Goal: Transaction & Acquisition: Complete application form

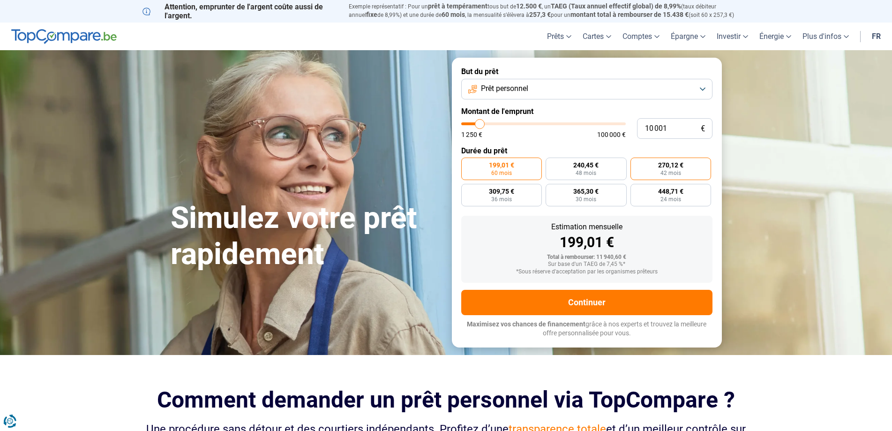
click at [666, 170] on span "42 mois" at bounding box center [670, 173] width 21 height 6
click at [637, 164] on input "270,12 € 42 mois" at bounding box center [633, 160] width 6 height 6
radio input "true"
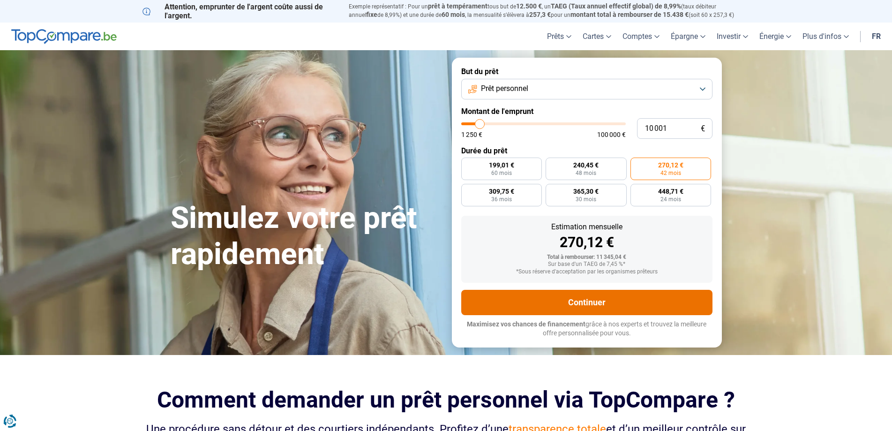
click at [553, 308] on button "Continuer" at bounding box center [586, 302] width 251 height 25
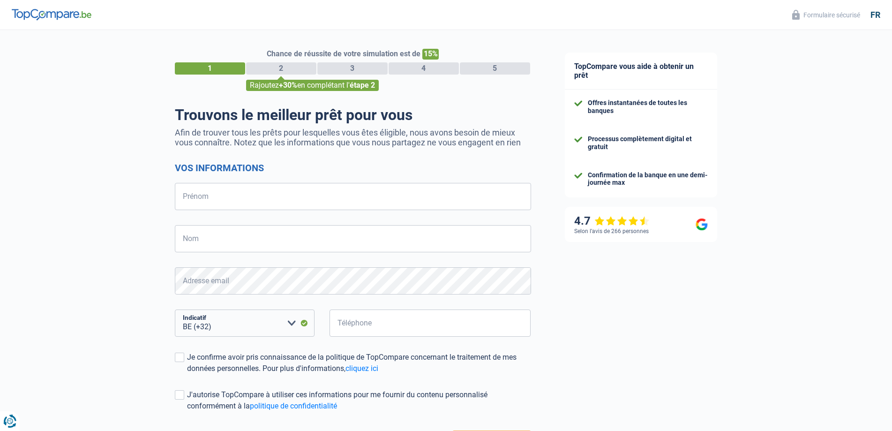
select select "32"
click at [254, 204] on input "Prénom" at bounding box center [353, 196] width 356 height 27
type input "h"
type input "Hanane"
type input "RAISSI"
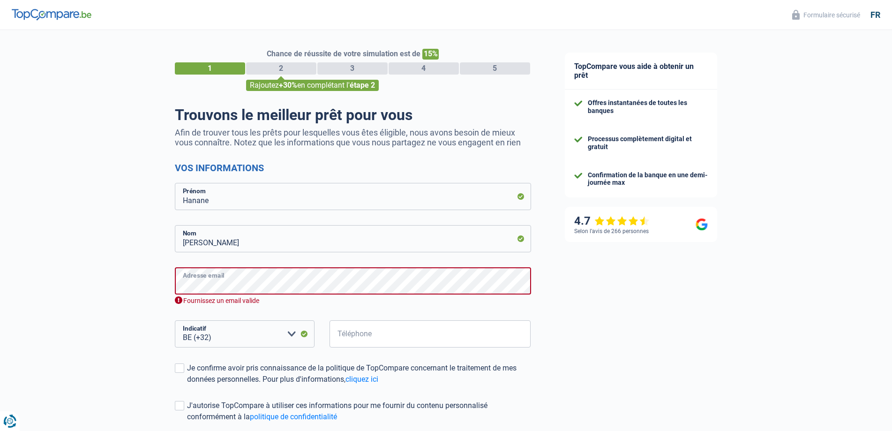
click at [149, 287] on div "Chance de réussite de votre simulation est de 15% 1 2 3 4 5 Rajoutez +30% en co…" at bounding box center [274, 271] width 548 height 490
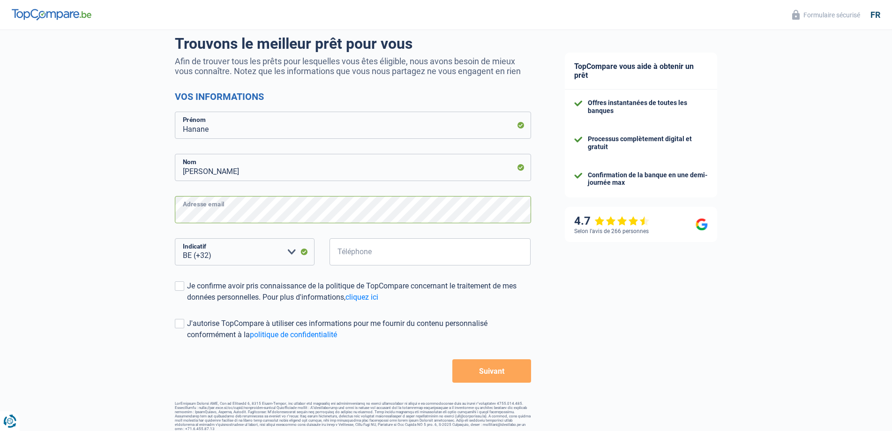
scroll to position [78, 0]
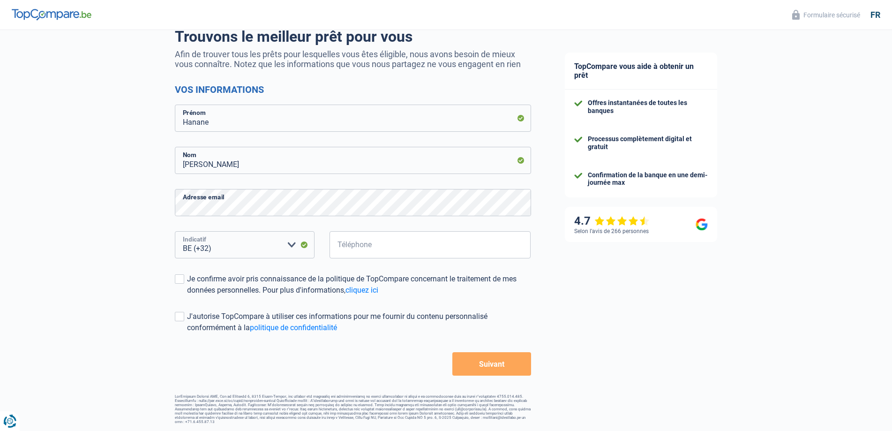
click at [232, 242] on select "BE (+32) LU (+352) Veuillez sélectionner une option" at bounding box center [245, 244] width 140 height 27
click at [175, 232] on select "BE (+32) LU (+352) Veuillez sélectionner une option" at bounding box center [245, 244] width 140 height 27
click at [415, 243] on input "Téléphone" at bounding box center [431, 244] width 202 height 27
type input "0488952306"
click at [181, 277] on span at bounding box center [179, 278] width 9 height 9
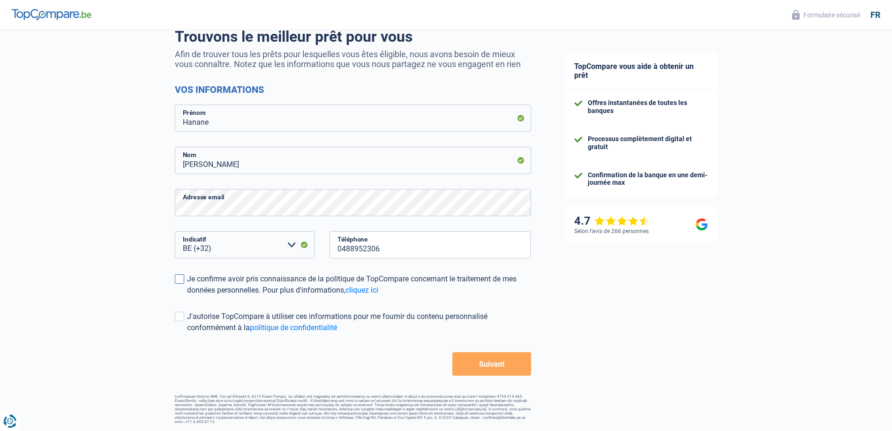
click at [187, 296] on input "Je confirme avoir pris connaissance de la politique de TopCompare concernant le…" at bounding box center [187, 296] width 0 height 0
click at [494, 364] on button "Suivant" at bounding box center [491, 363] width 78 height 23
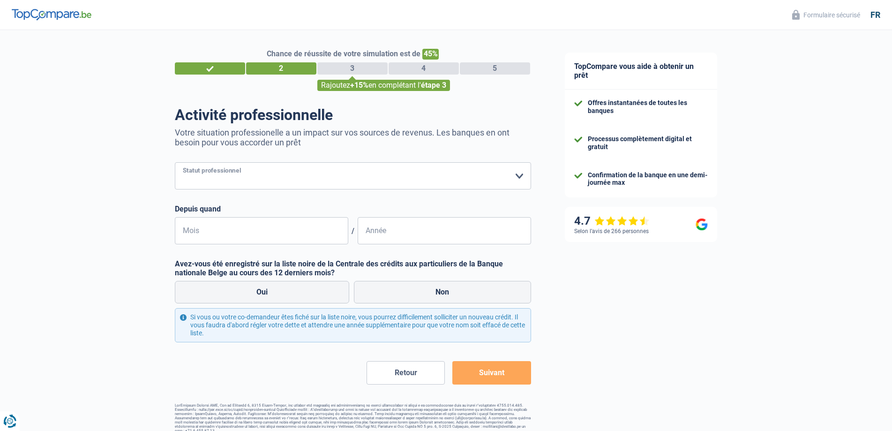
click at [285, 176] on select "Ouvrier Employé privé Employé public Invalide Indépendant Pensionné Chômeur Mut…" at bounding box center [353, 175] width 356 height 27
select select "worker"
click at [175, 163] on select "Ouvrier Employé privé Employé public Invalide Indépendant Pensionné Chômeur Mut…" at bounding box center [353, 175] width 356 height 27
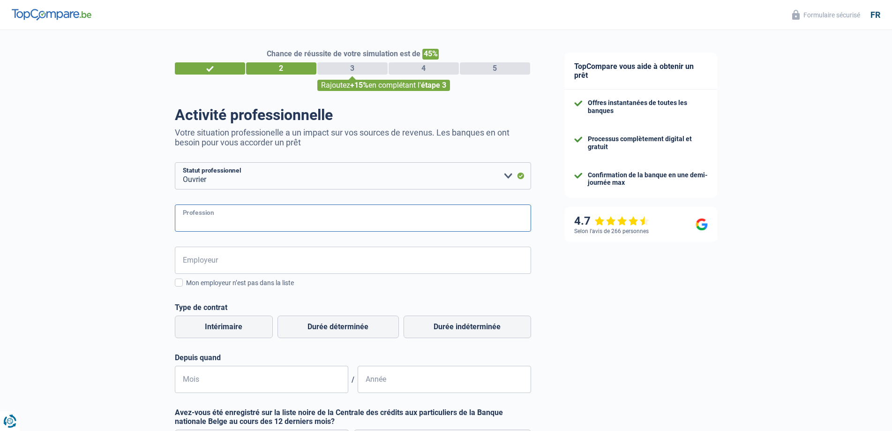
click at [231, 224] on input "Profession" at bounding box center [353, 217] width 356 height 27
paste input "Techniciennne de surface"
type input "Techniciennne de surface"
click at [238, 263] on input "Employeur" at bounding box center [353, 260] width 356 height 27
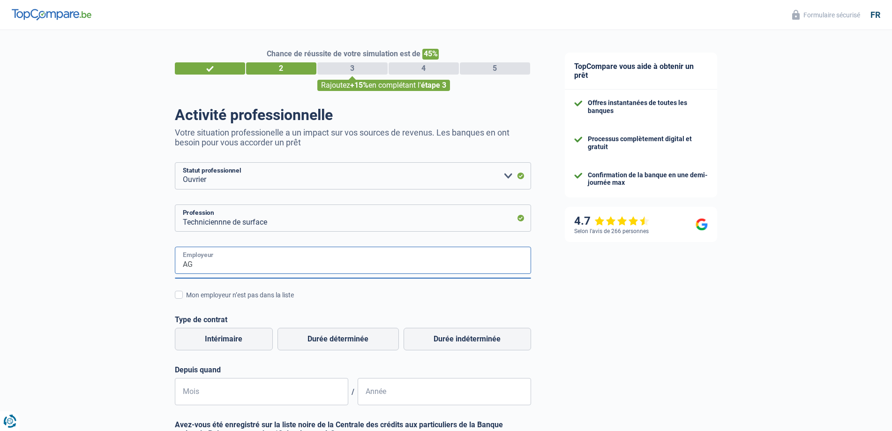
type input "A"
type input "a"
drag, startPoint x: 209, startPoint y: 264, endPoint x: 176, endPoint y: 264, distance: 32.8
click at [177, 264] on input "AJO" at bounding box center [353, 260] width 356 height 27
paste input "Titres Services"
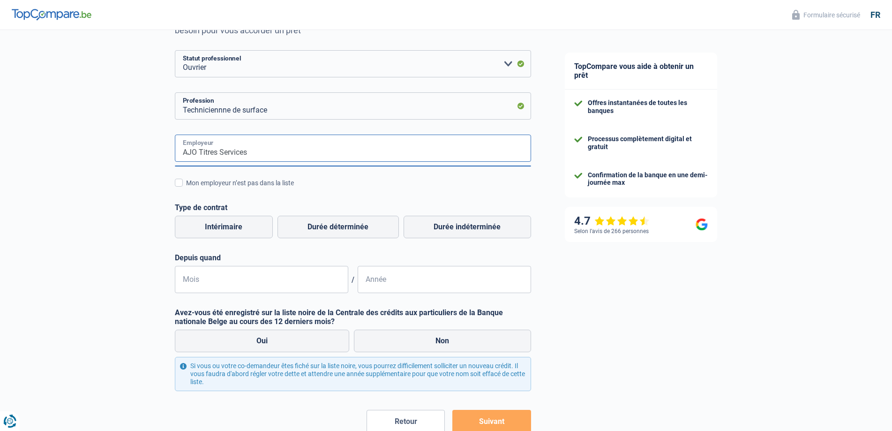
scroll to position [141, 0]
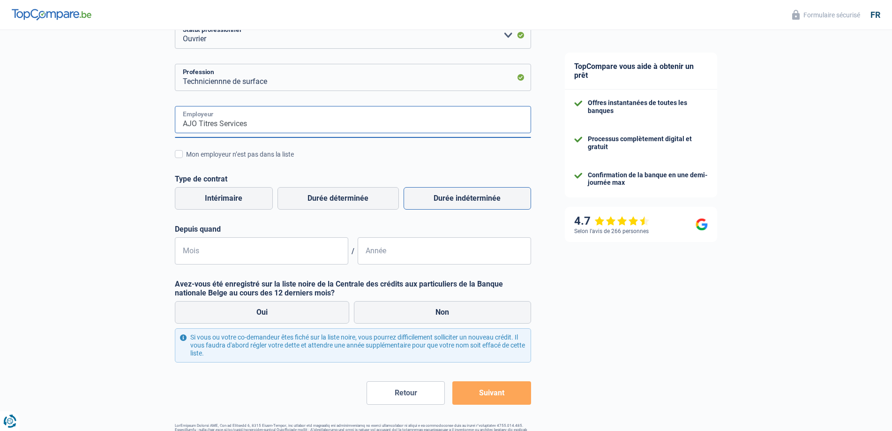
type input "AJO Titres Services"
click at [449, 198] on label "Durée indéterminée" at bounding box center [467, 198] width 127 height 22
click at [449, 198] on input "Durée indéterminée" at bounding box center [467, 198] width 127 height 22
radio input "true"
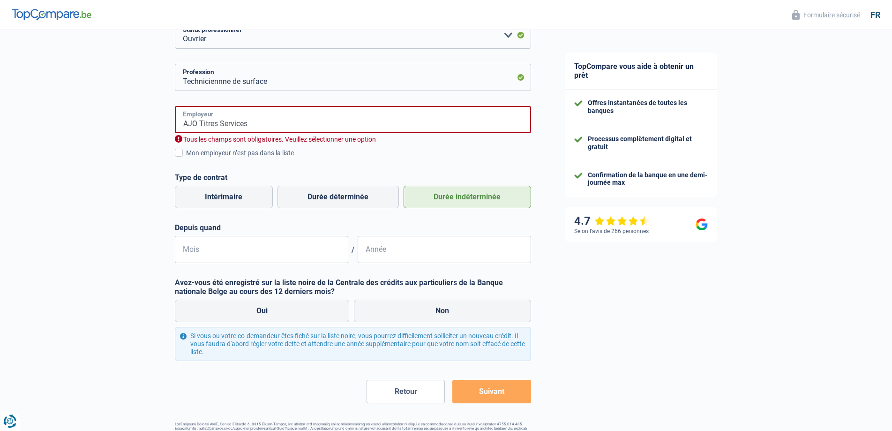
click at [244, 128] on input "AJO Titres Services" at bounding box center [353, 119] width 356 height 27
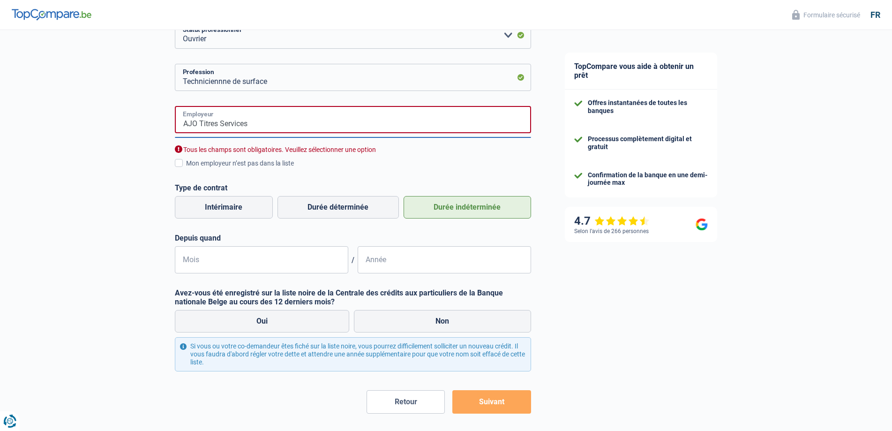
click at [503, 126] on input "AJO Titres Services" at bounding box center [353, 119] width 356 height 27
click at [509, 146] on div "AJO Titres Services Employeur Tous les champs sont obligatoires. Veuillez sélec…" at bounding box center [353, 130] width 356 height 48
click at [179, 164] on span at bounding box center [179, 163] width 8 height 8
click at [186, 168] on input "Mon employeur n’est pas dans la liste" at bounding box center [186, 168] width 0 height 0
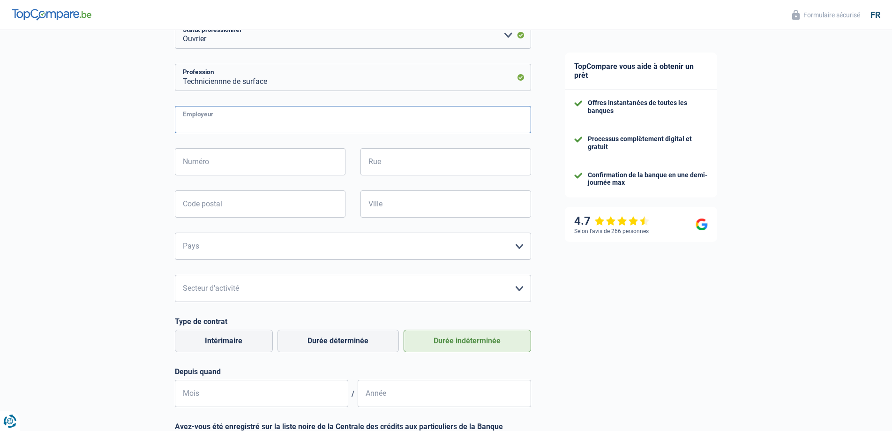
drag, startPoint x: 213, startPoint y: 122, endPoint x: 202, endPoint y: 106, distance: 19.2
click at [204, 102] on form "Ouvrier Employé privé Employé public Invalide Indépendant Pensionné Chômeur Mut…" at bounding box center [353, 284] width 356 height 525
paste input "AJO Titres Services"
type input "AJO Titres Services"
click at [398, 160] on input "Rue" at bounding box center [445, 161] width 171 height 27
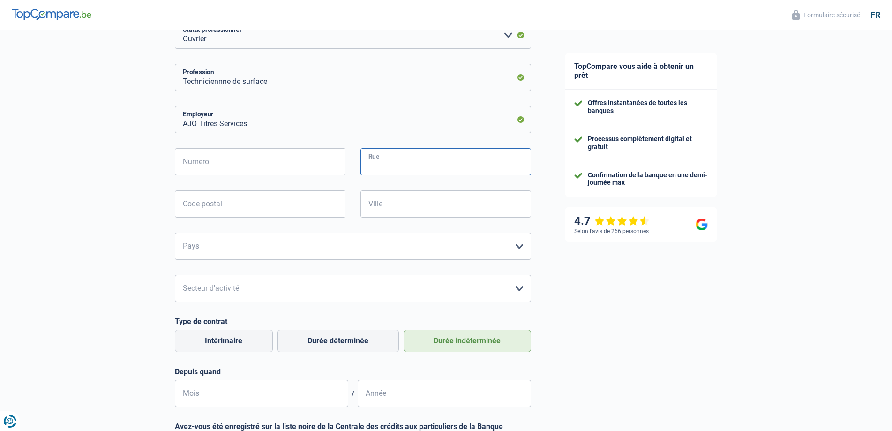
paste input "Grand'Route 78, 4400 Flémalle"
type input "Grand'Route 78, 4400 Flémalle"
click at [268, 164] on input "Numéro" at bounding box center [260, 161] width 171 height 27
type input "78"
click at [257, 202] on input "Code postal" at bounding box center [260, 203] width 171 height 27
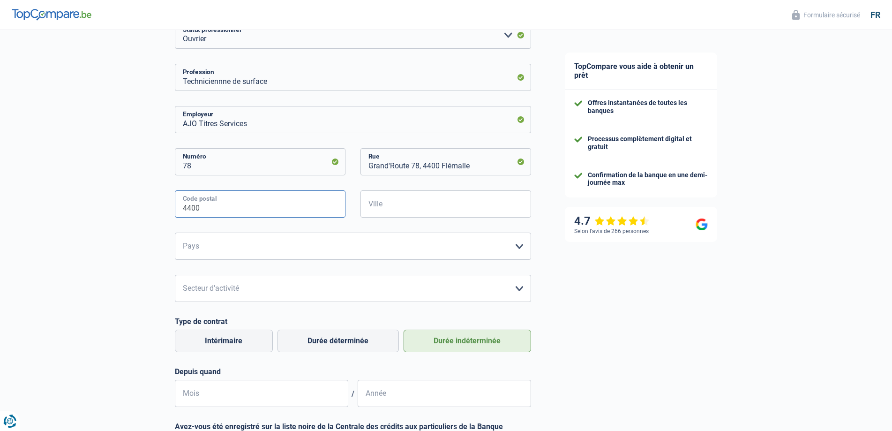
type input "4400"
click at [402, 207] on input "Ville" at bounding box center [445, 203] width 171 height 27
type input "Flémalle"
click at [472, 167] on input "Grand'Route 78, 4400 Flémalle" at bounding box center [445, 161] width 171 height 27
type input "Grand'Route"
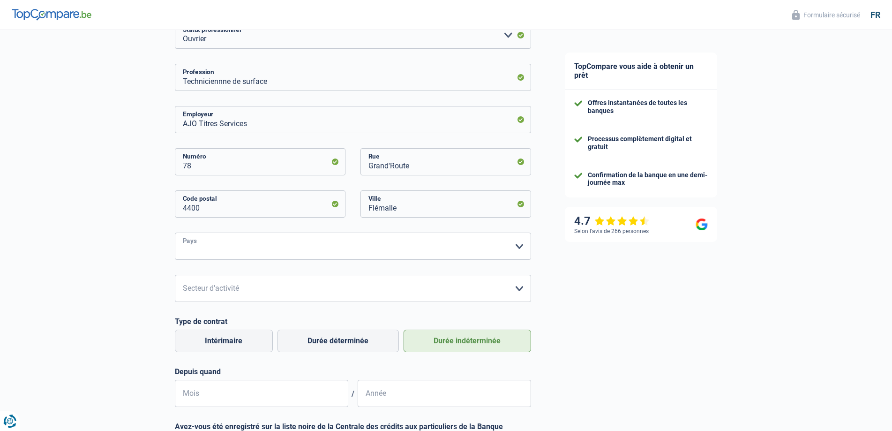
click at [241, 243] on select "Belgique France Allemagne Italie Luxembourg Pays-Bas Espagne Suisse Veuillez sé…" at bounding box center [353, 245] width 356 height 27
select select "BE"
click at [175, 233] on select "Belgique France Allemagne Italie Luxembourg Pays-Bas Espagne Suisse Veuillez sé…" at bounding box center [353, 245] width 356 height 27
click at [256, 286] on select "Agriculture/Pêche Industrie Horeca Courier/Fitness/Taxi Construction Banques/As…" at bounding box center [353, 288] width 356 height 27
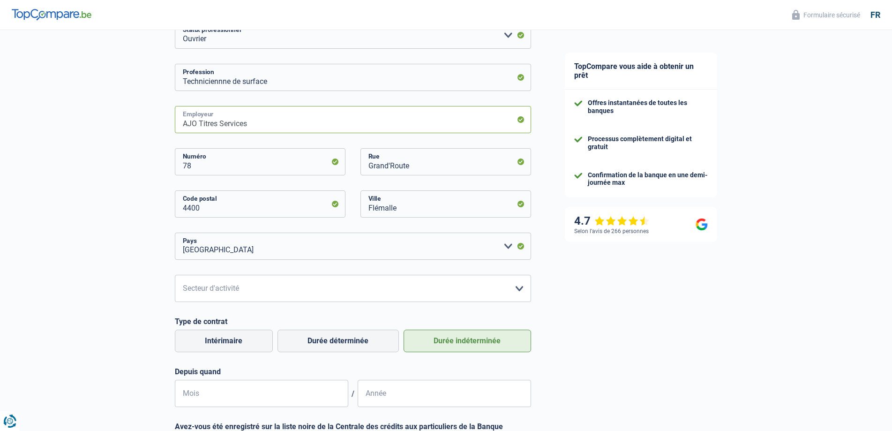
drag, startPoint x: 262, startPoint y: 124, endPoint x: 201, endPoint y: 129, distance: 61.6
click at [200, 125] on input "AJO Titres Services" at bounding box center [353, 119] width 356 height 27
click at [193, 293] on select "Agriculture/Pêche Industrie Horeca Courier/Fitness/Taxi Construction Banques/As…" at bounding box center [353, 288] width 356 height 27
drag, startPoint x: 195, startPoint y: 285, endPoint x: 185, endPoint y: 296, distance: 14.6
click at [185, 296] on select "Agriculture/Pêche Industrie Horeca Courier/Fitness/Taxi Construction Banques/As…" at bounding box center [353, 288] width 356 height 27
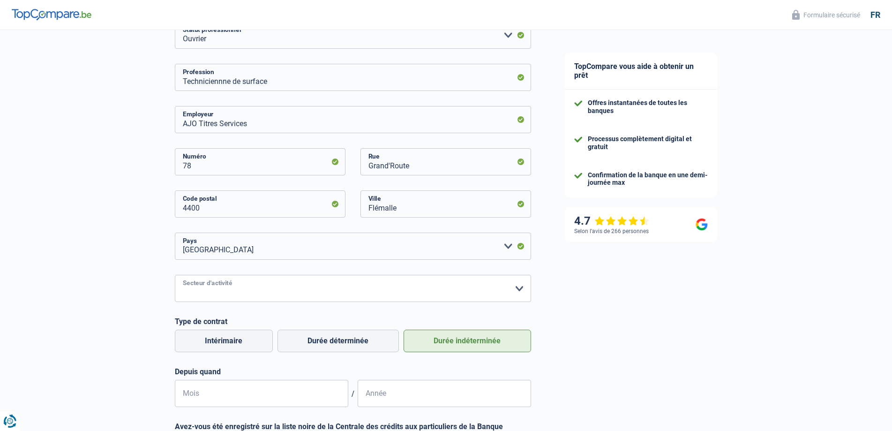
click at [188, 283] on select "Agriculture/Pêche Industrie Horeca Courier/Fitness/Taxi Construction Banques/As…" at bounding box center [353, 288] width 356 height 27
drag, startPoint x: 188, startPoint y: 283, endPoint x: 519, endPoint y: 290, distance: 331.5
click at [519, 290] on select "Agriculture/Pêche Industrie Horeca Courier/Fitness/Taxi Construction Banques/As…" at bounding box center [353, 288] width 356 height 27
click at [874, 271] on div "TopCompare vous aide à obtenir un prêt Offres instantanées de toutes les banque…" at bounding box center [720, 245] width 345 height 713
click at [516, 291] on select "Agriculture/Pêche Industrie Horeca Courier/Fitness/Taxi Construction Banques/As…" at bounding box center [353, 288] width 356 height 27
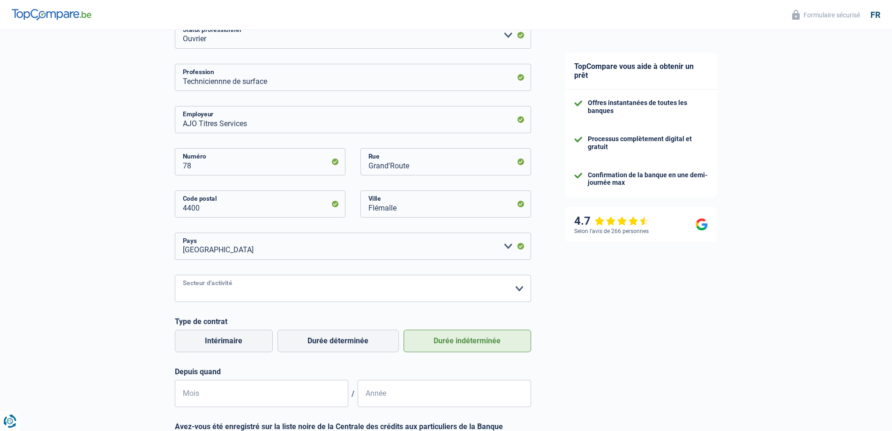
click at [217, 281] on select "Agriculture/Pêche Industrie Horeca Courier/Fitness/Taxi Construction Banques/As…" at bounding box center [353, 288] width 356 height 27
click at [459, 338] on label "Durée indéterminée" at bounding box center [467, 341] width 127 height 22
click at [459, 338] on input "Durée indéterminée" at bounding box center [467, 341] width 127 height 22
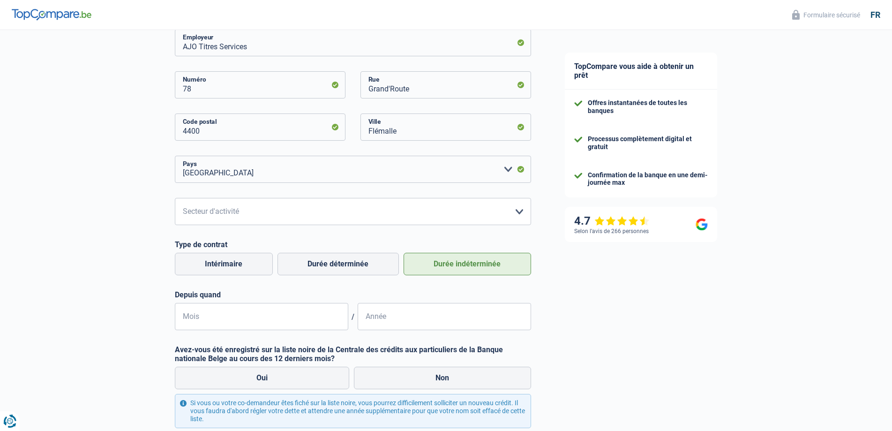
scroll to position [234, 0]
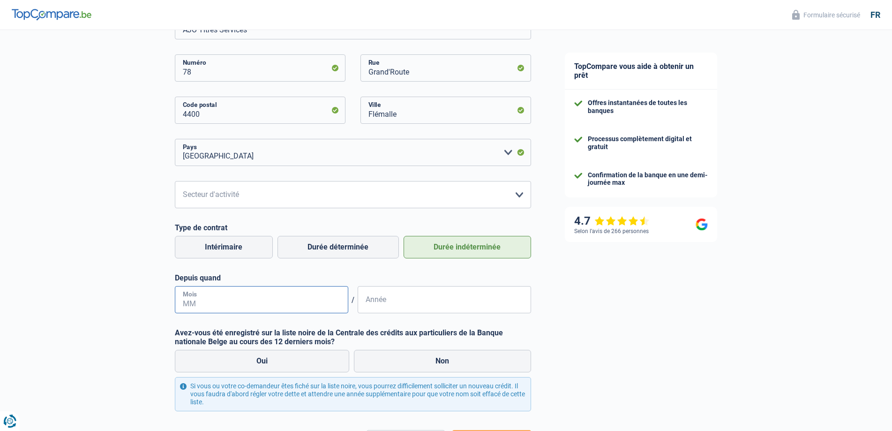
click at [261, 292] on input "Mois" at bounding box center [261, 299] width 173 height 27
type input "12"
click at [368, 304] on input "Année" at bounding box center [444, 299] width 173 height 27
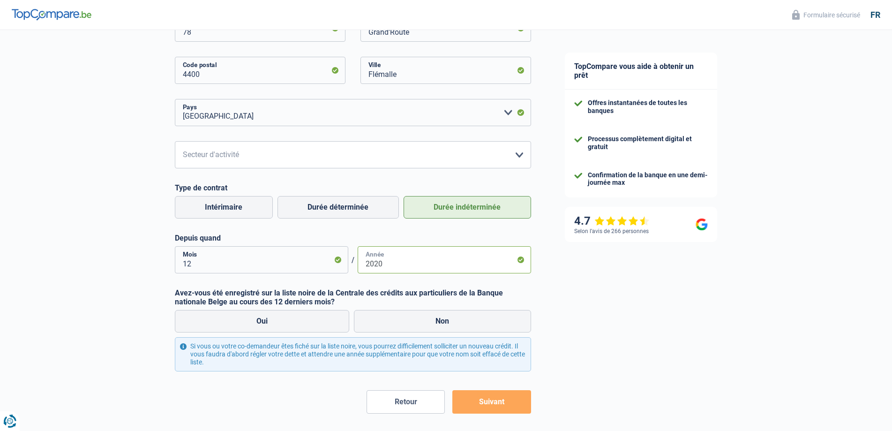
scroll to position [312, 0]
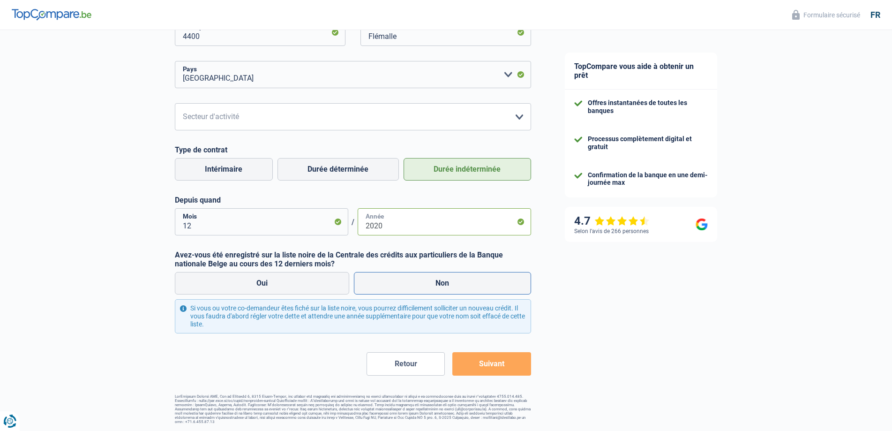
type input "2020"
click at [411, 294] on label "Non" at bounding box center [442, 283] width 177 height 22
click at [411, 294] on input "Non" at bounding box center [442, 283] width 177 height 22
radio input "true"
click at [483, 367] on button "Suivant" at bounding box center [491, 363] width 78 height 23
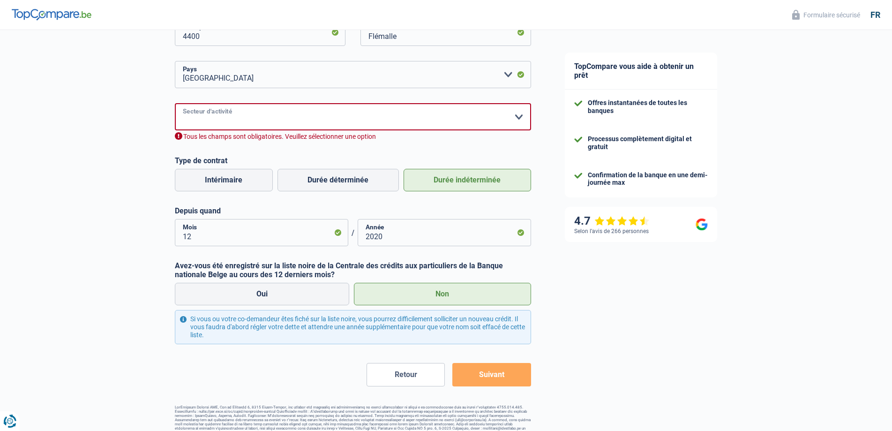
click at [494, 124] on select "Agriculture/Pêche Industrie Horeca Courier/Fitness/Taxi Construction Banques/As…" at bounding box center [353, 116] width 356 height 27
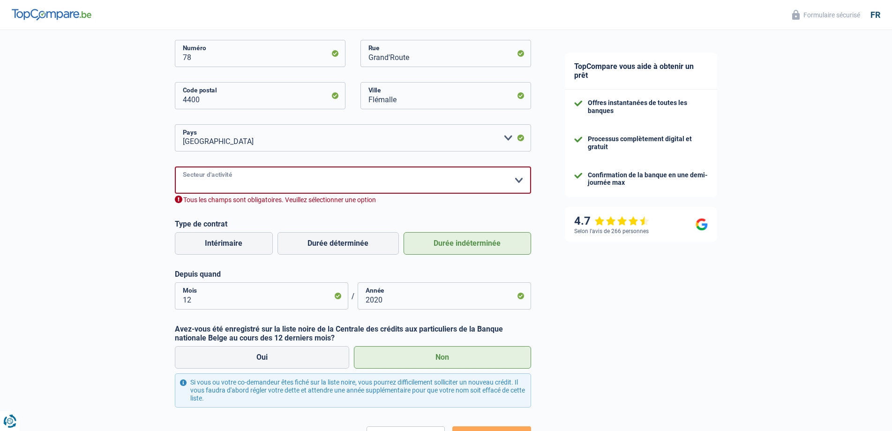
scroll to position [265, 0]
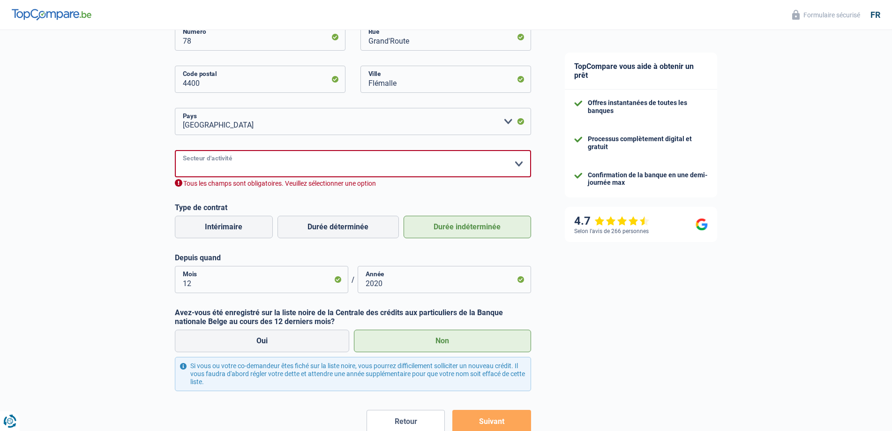
click at [514, 163] on select "Agriculture/Pêche Industrie Horeca Courier/Fitness/Taxi Construction Banques/As…" at bounding box center [353, 163] width 356 height 27
select select "smallCompanies"
click at [175, 151] on select "Agriculture/Pêche Industrie Horeca Courier/Fitness/Taxi Construction Banques/As…" at bounding box center [353, 163] width 356 height 27
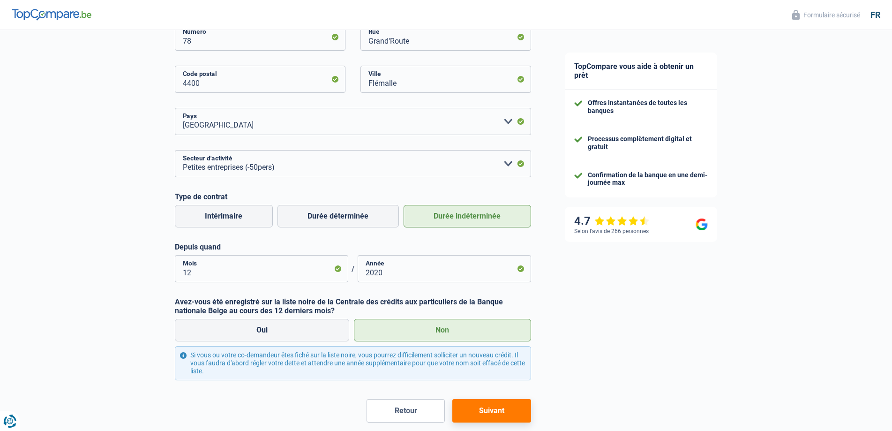
click at [517, 406] on button "Suivant" at bounding box center [491, 410] width 78 height 23
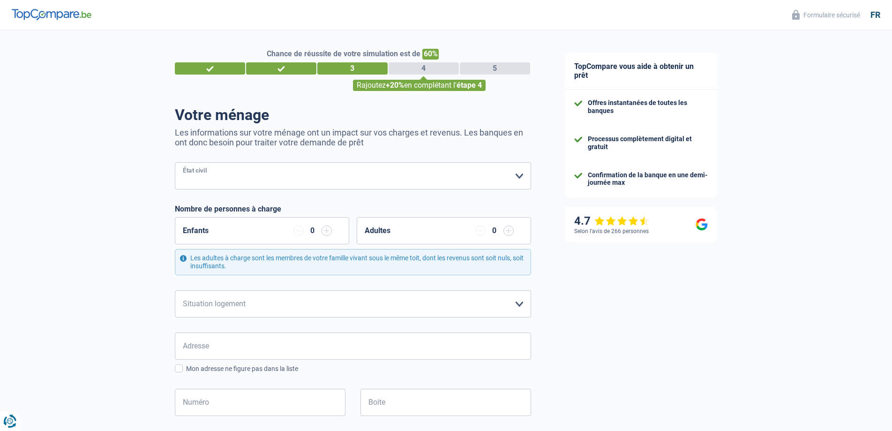
click at [372, 167] on select "Célibataire Marié(e) Cohabitant(e) légal(e) Divorcé(e) Veuf(ve) Séparé (de fait…" at bounding box center [353, 175] width 356 height 27
select select "divorced"
click at [175, 163] on select "Célibataire Marié(e) Cohabitant(e) légal(e) Divorcé(e) Veuf(ve) Séparé (de fait…" at bounding box center [353, 175] width 356 height 27
click at [307, 232] on div "0" at bounding box center [312, 230] width 38 height 10
click at [312, 231] on div "0" at bounding box center [312, 230] width 8 height 7
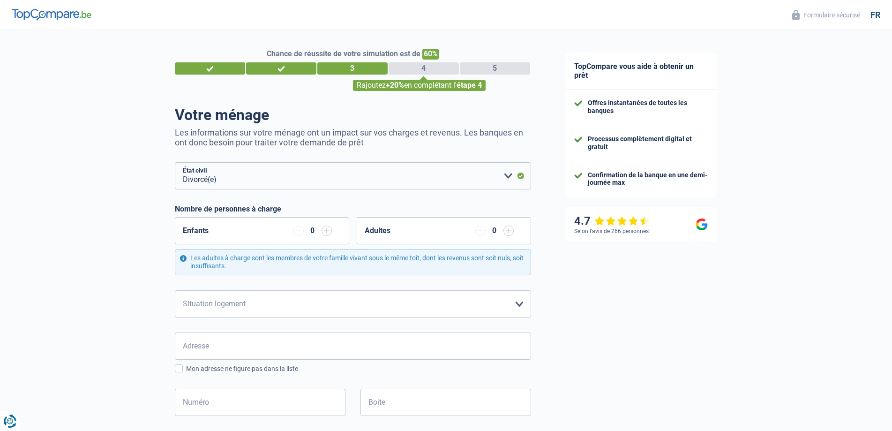
click at [329, 230] on input "button" at bounding box center [327, 230] width 10 height 10
click at [495, 234] on div "0" at bounding box center [494, 230] width 8 height 7
click at [297, 228] on input "button" at bounding box center [298, 230] width 10 height 10
click at [330, 228] on input "button" at bounding box center [327, 230] width 10 height 10
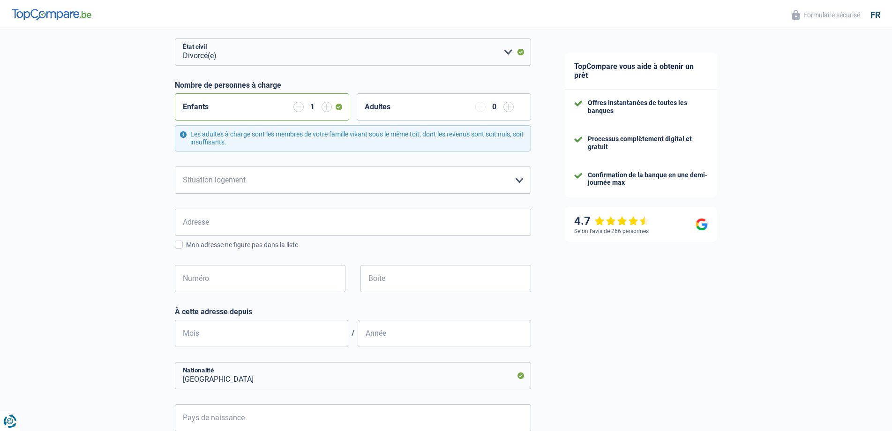
scroll to position [141, 0]
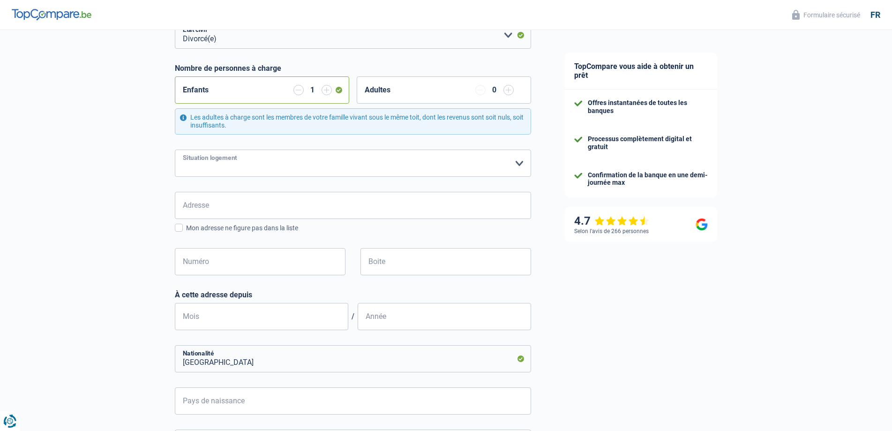
click at [521, 168] on select "Locataire Propriétaire avec prêt hypothécaire Propriétaire sans prêt hypothécai…" at bounding box center [353, 163] width 356 height 27
select select "rents"
click at [175, 150] on select "Locataire Propriétaire avec prêt hypothécaire Propriétaire sans prêt hypothécai…" at bounding box center [353, 163] width 356 height 27
click at [450, 220] on div "Adresse Tous les champs sont obligatoires. Veuillez introduire votre adresse et…" at bounding box center [353, 212] width 356 height 41
click at [331, 210] on input "Adresse" at bounding box center [353, 205] width 356 height 27
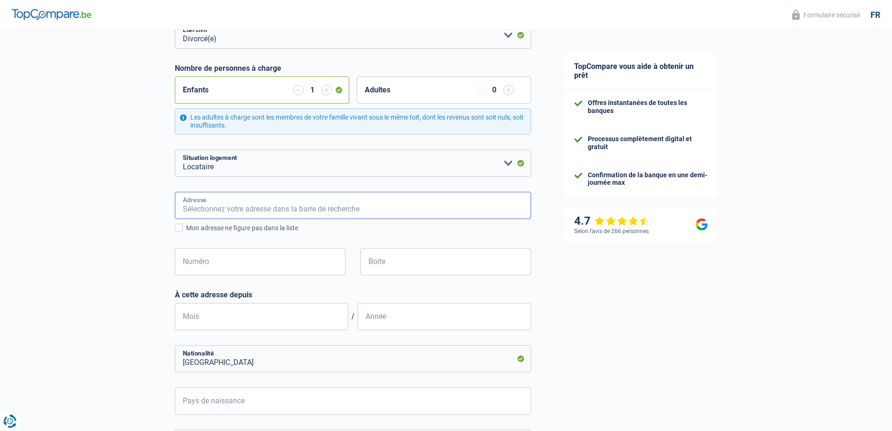
paste input "Titres Services"
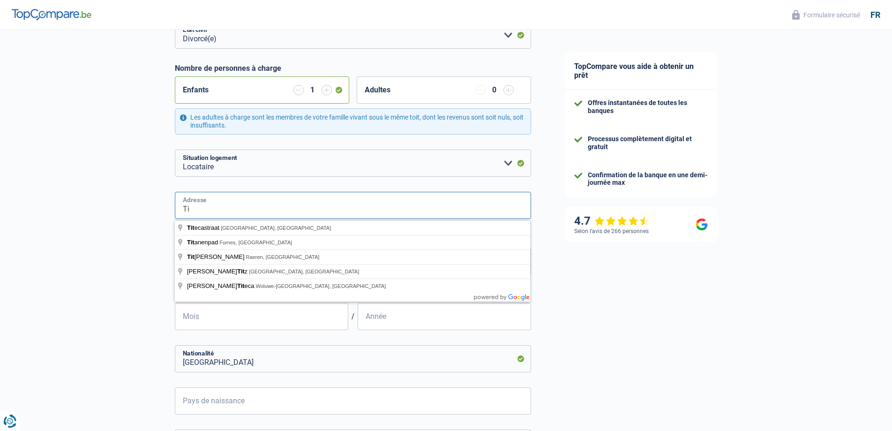
type input "T"
type input "Rue Champs D'oiseaux, Flémalle, Belgique"
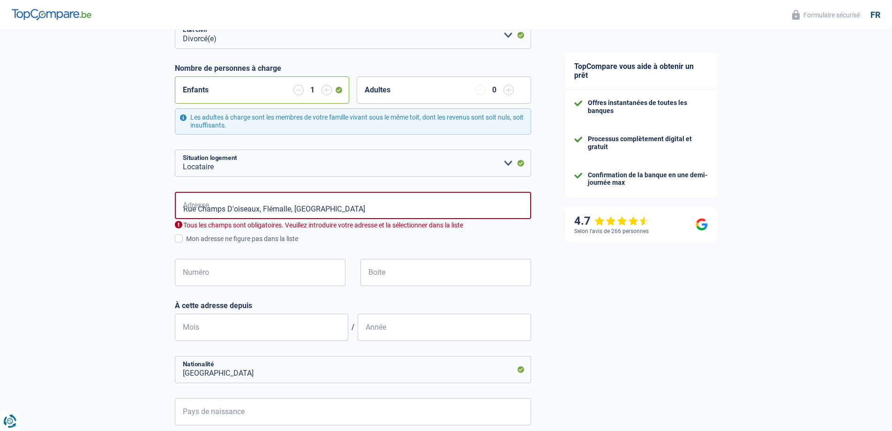
select select "BE"
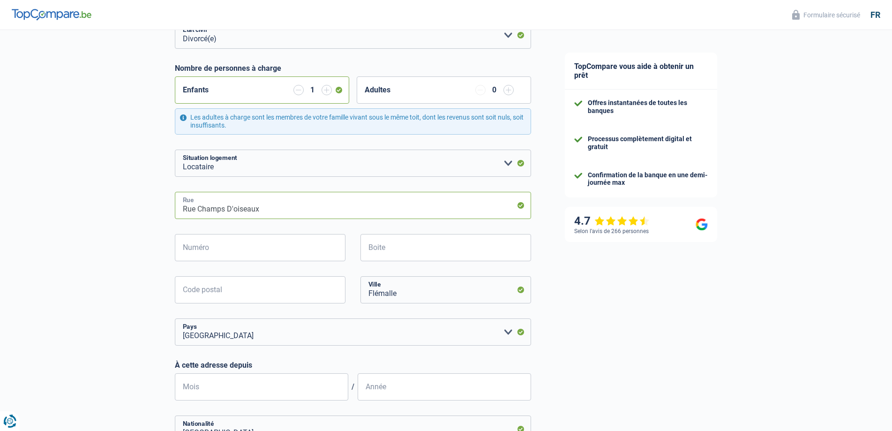
click at [263, 211] on input "Rue Champs D'oiseaux" at bounding box center [353, 205] width 356 height 27
type input "Rue Champs D'oiseaux"
click at [240, 254] on input "Numéro" at bounding box center [260, 247] width 171 height 27
type input "170"
click at [462, 251] on input "Boite" at bounding box center [445, 247] width 171 height 27
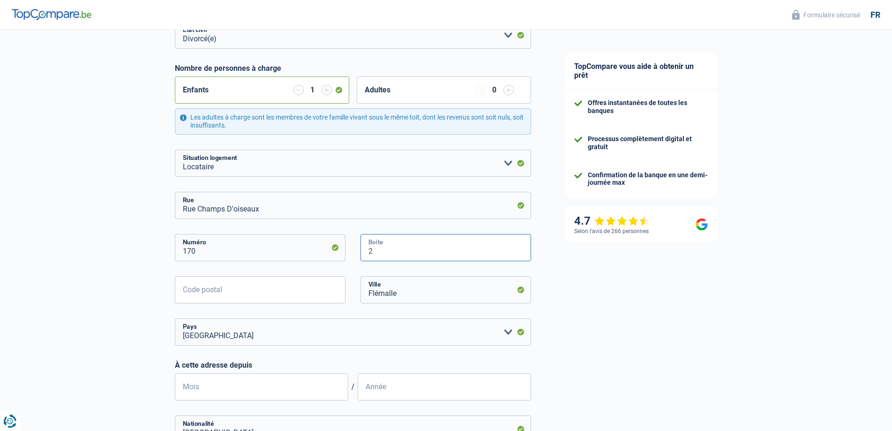
type input "2"
click at [238, 289] on input "Code postal" at bounding box center [260, 289] width 171 height 27
click at [410, 293] on input "Flémalle" at bounding box center [445, 289] width 171 height 27
type input "F"
type input "Jemeppe"
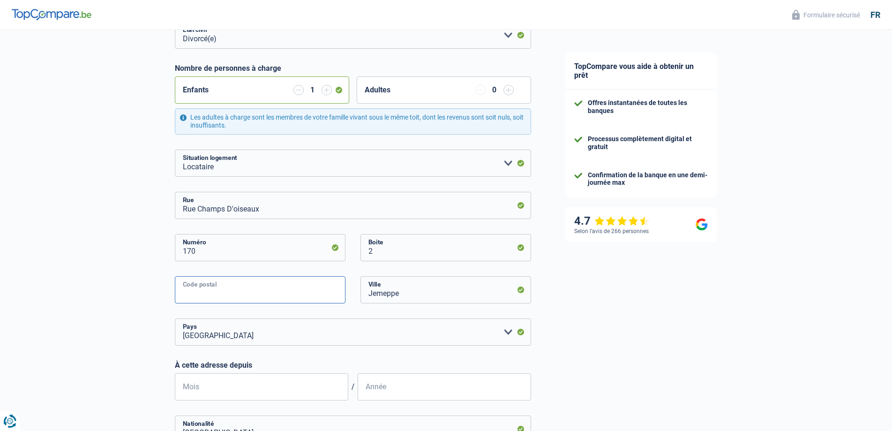
click at [196, 292] on input "Code postal" at bounding box center [260, 289] width 171 height 27
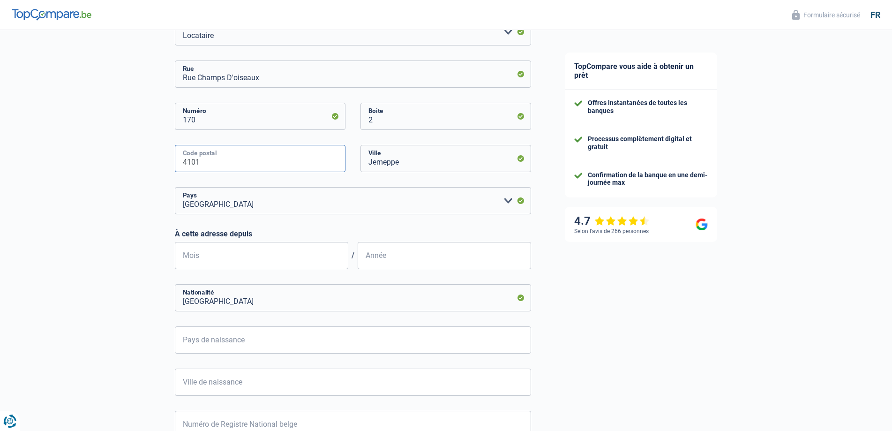
scroll to position [281, 0]
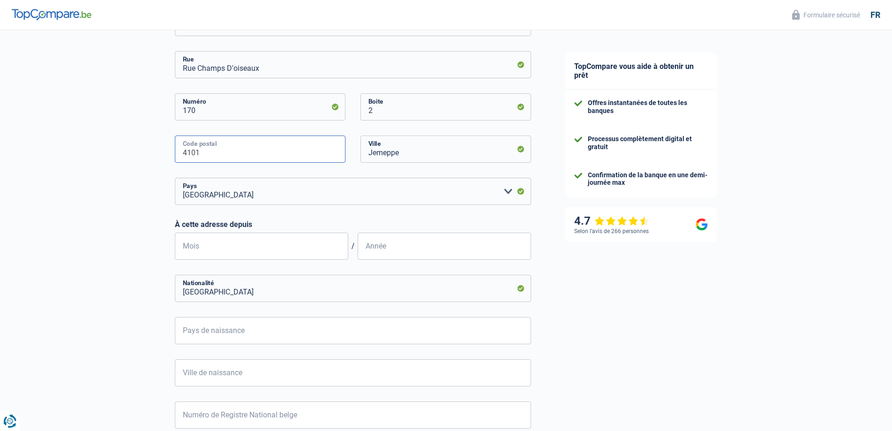
type input "4101"
click at [202, 249] on input "Mois" at bounding box center [261, 245] width 173 height 27
type input "09"
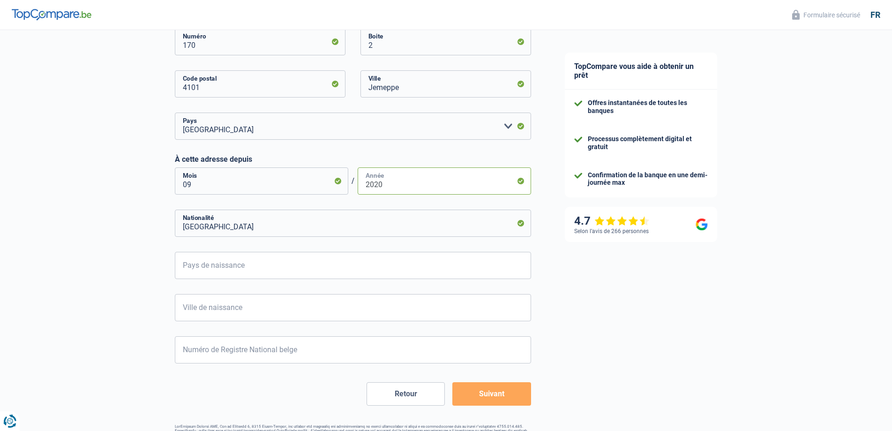
scroll to position [375, 0]
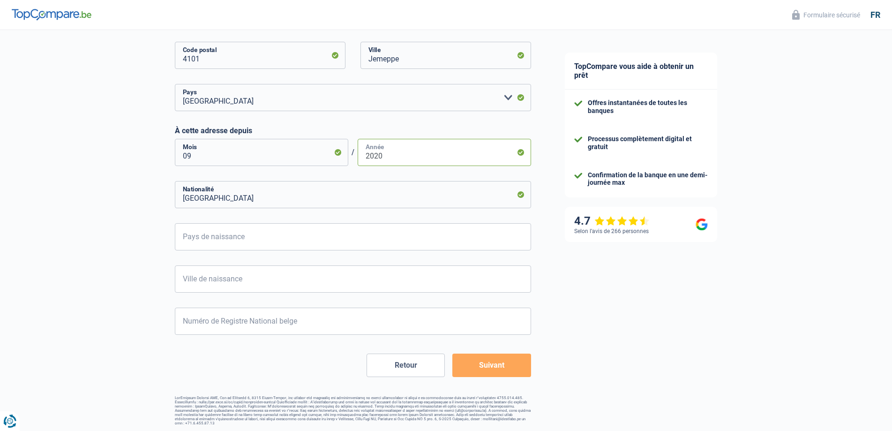
type input "2020"
click at [287, 242] on input "Pays de naissance" at bounding box center [353, 236] width 356 height 27
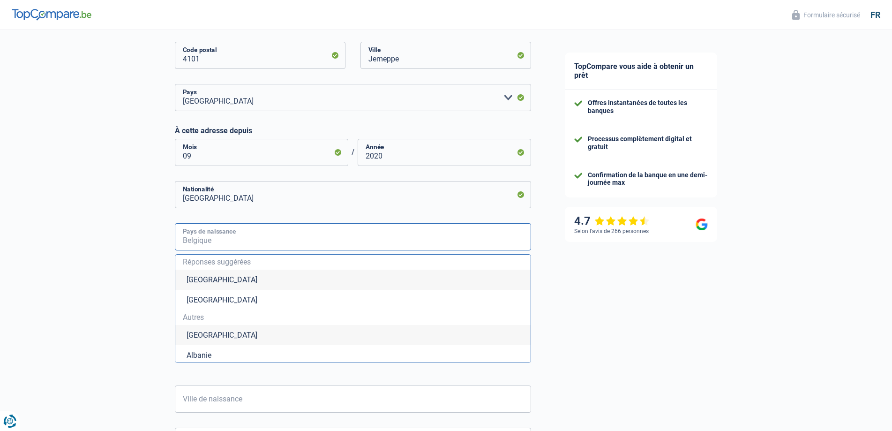
type input "M"
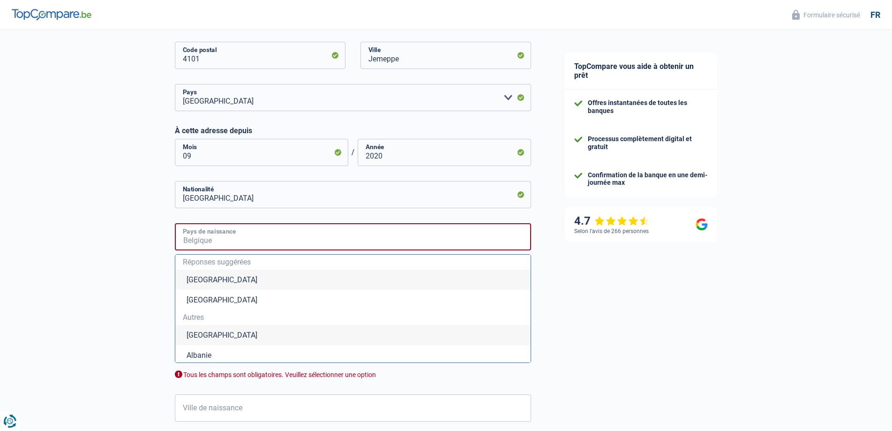
type input "a"
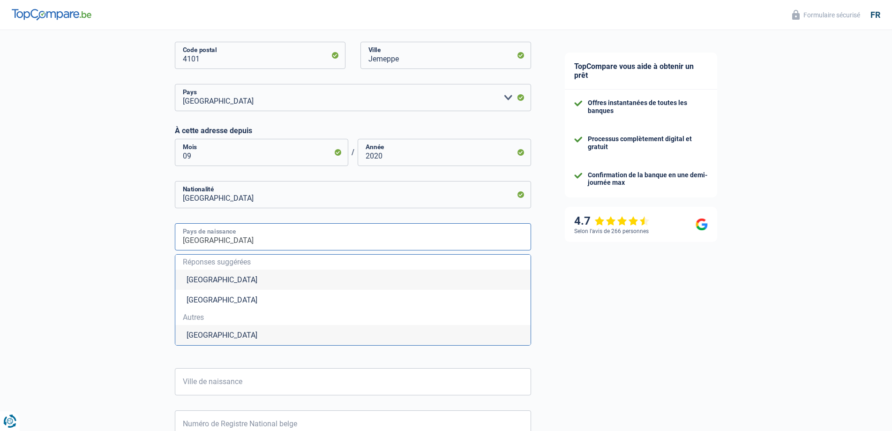
type input "Maroc"
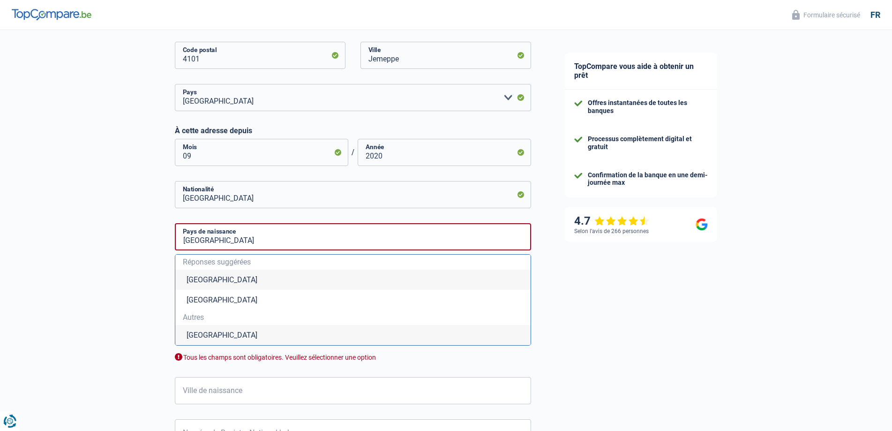
click at [202, 335] on li "Maroc" at bounding box center [352, 335] width 355 height 20
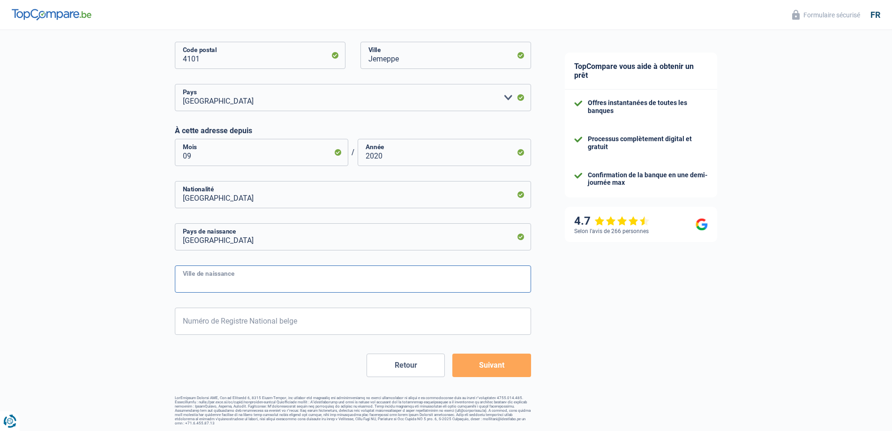
drag, startPoint x: 193, startPoint y: 281, endPoint x: 200, endPoint y: 280, distance: 7.1
click at [193, 281] on input "Ville de naissance" at bounding box center [353, 278] width 356 height 27
type input "t"
type input "TIFLET"
click at [246, 321] on input "Numéro de Registre National belge" at bounding box center [353, 320] width 356 height 27
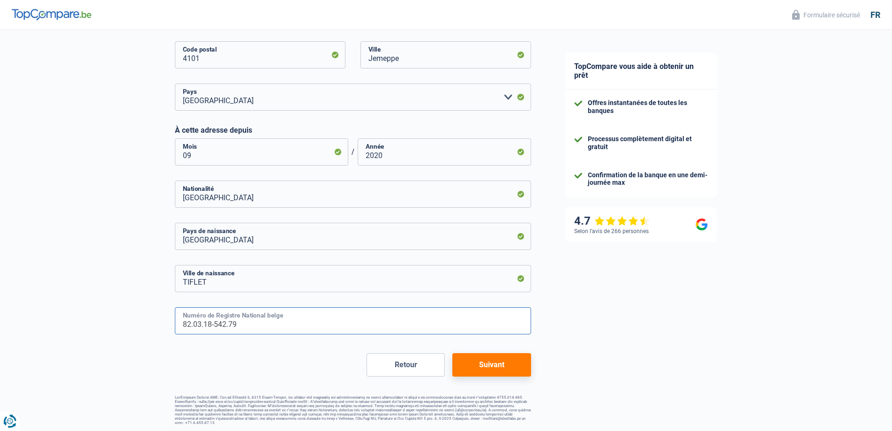
scroll to position [376, 0]
type input "82.03.18-542.79"
click at [509, 367] on button "Suivant" at bounding box center [491, 363] width 78 height 23
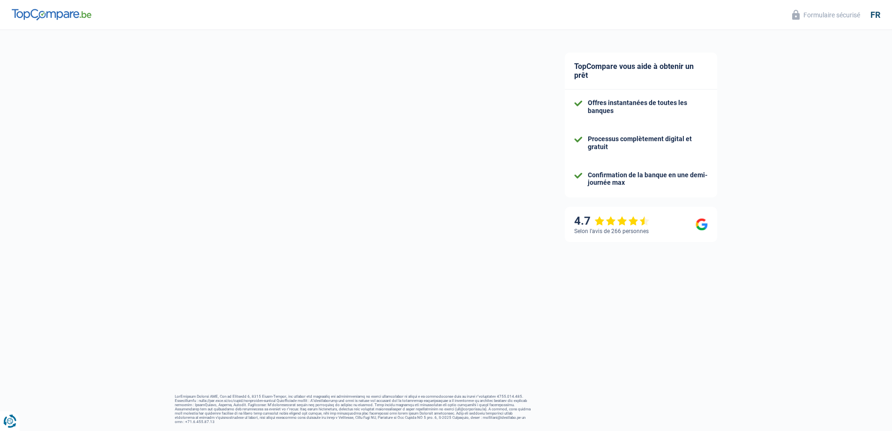
select select "familyAllowances"
select select "netSalary"
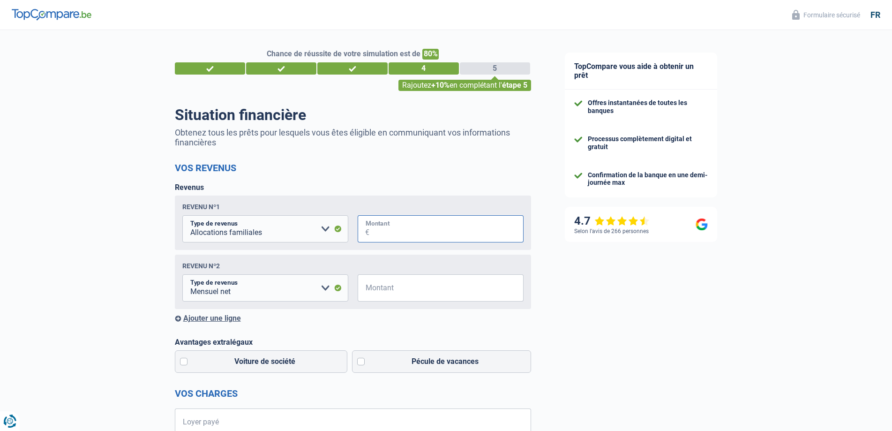
click at [460, 227] on input "Montant" at bounding box center [446, 228] width 154 height 27
type input "290"
click at [396, 290] on input "Montant" at bounding box center [446, 287] width 154 height 27
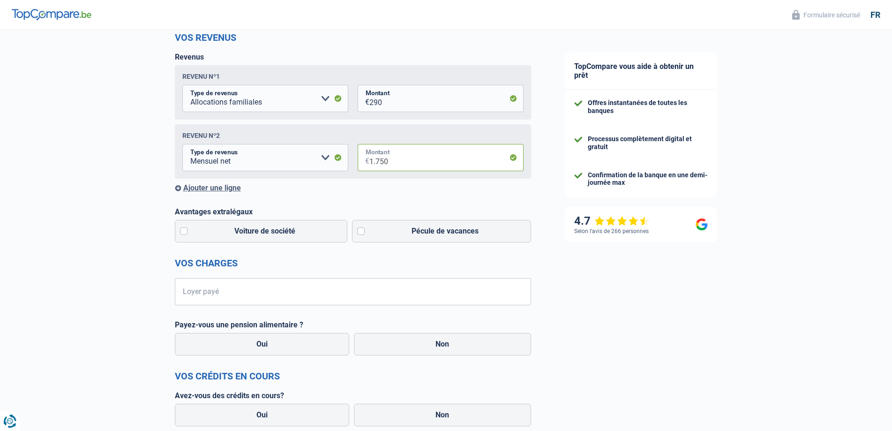
scroll to position [141, 0]
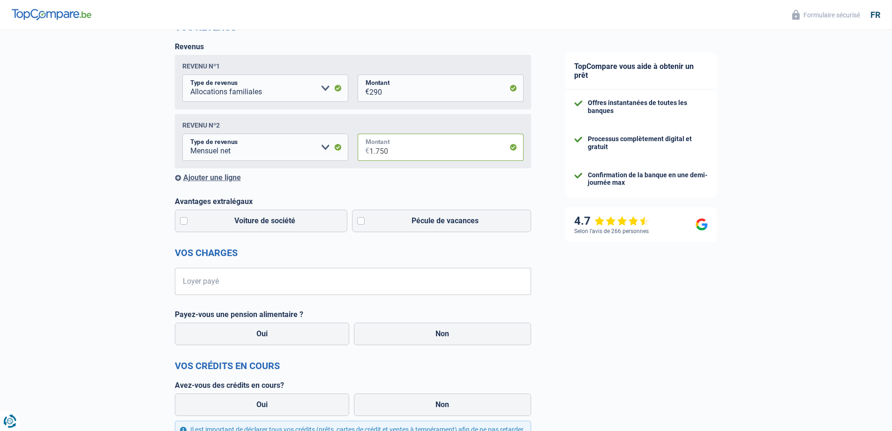
type input "1.750"
click at [210, 180] on div "Ajouter une ligne" at bounding box center [353, 177] width 356 height 9
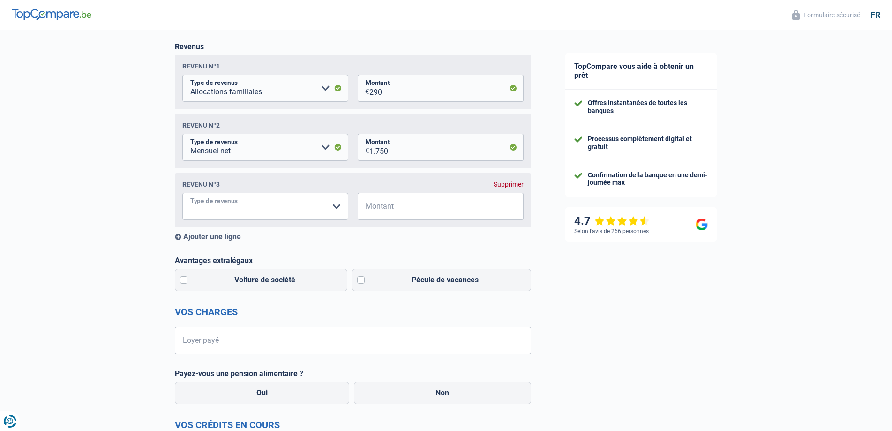
click at [250, 211] on select "Allocation d'handicap Allocations chômage Allocations familiales Chèques repas …" at bounding box center [265, 206] width 166 height 27
select select "unemployment"
click at [182, 195] on select "Allocation d'handicap Allocations chômage Allocations familiales Chèques repas …" at bounding box center [265, 206] width 166 height 27
click at [406, 209] on input "Montant" at bounding box center [446, 206] width 154 height 27
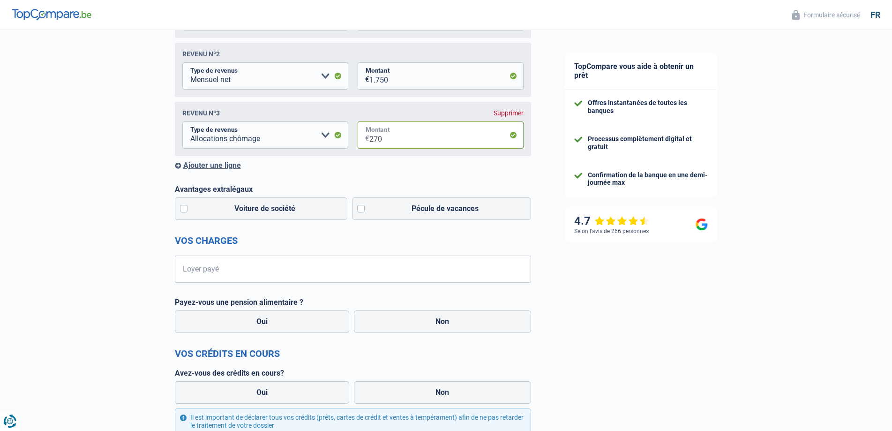
scroll to position [234, 0]
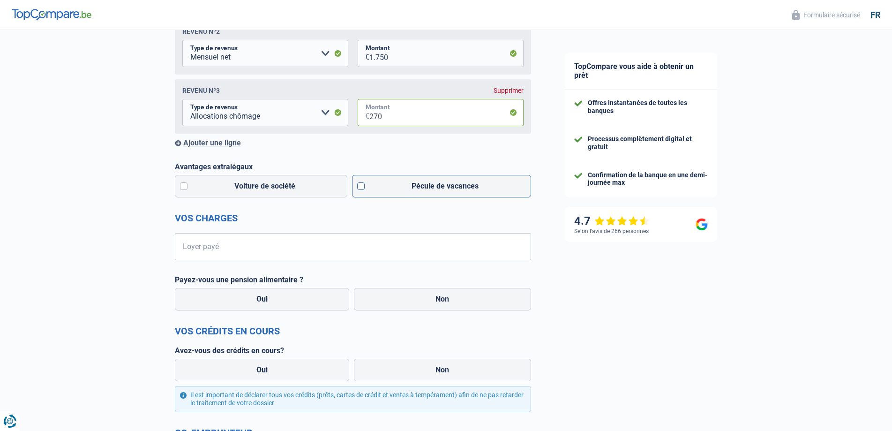
type input "270"
click at [360, 191] on label "Pécule de vacances" at bounding box center [441, 186] width 179 height 22
click at [360, 191] on input "Pécule de vacances" at bounding box center [441, 186] width 179 height 22
checkbox input "true"
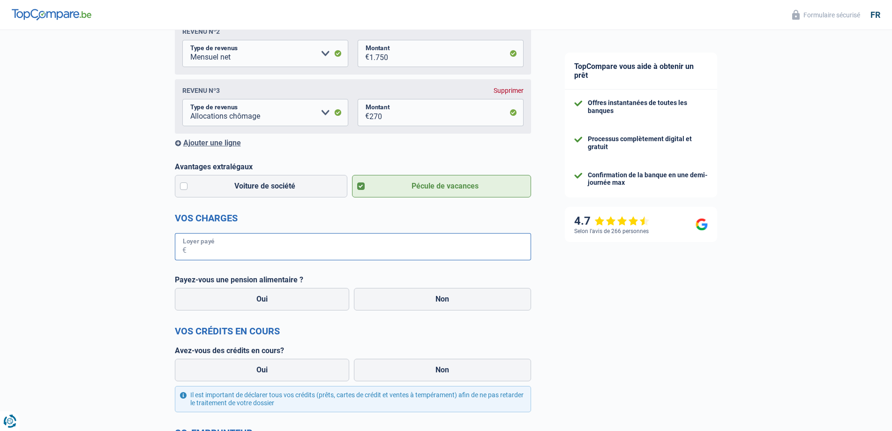
click at [214, 251] on input "Loyer payé" at bounding box center [359, 246] width 345 height 27
type input "7"
type input "451"
click at [448, 306] on label "Non" at bounding box center [442, 299] width 177 height 22
click at [448, 306] on input "Non" at bounding box center [442, 299] width 177 height 22
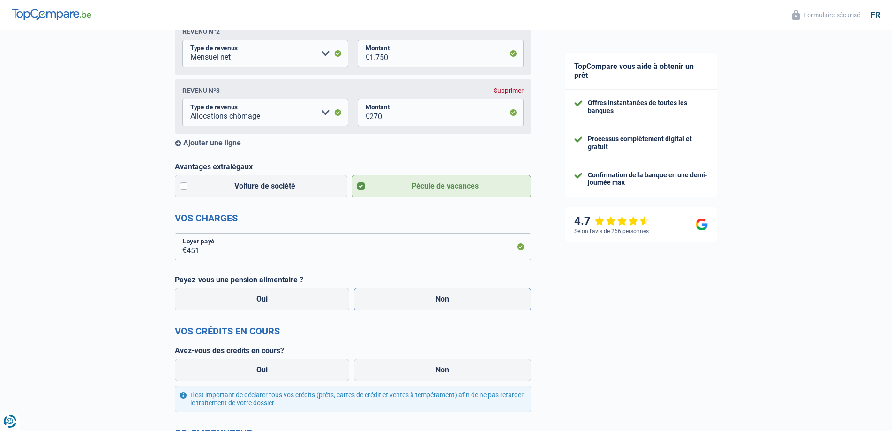
radio input "true"
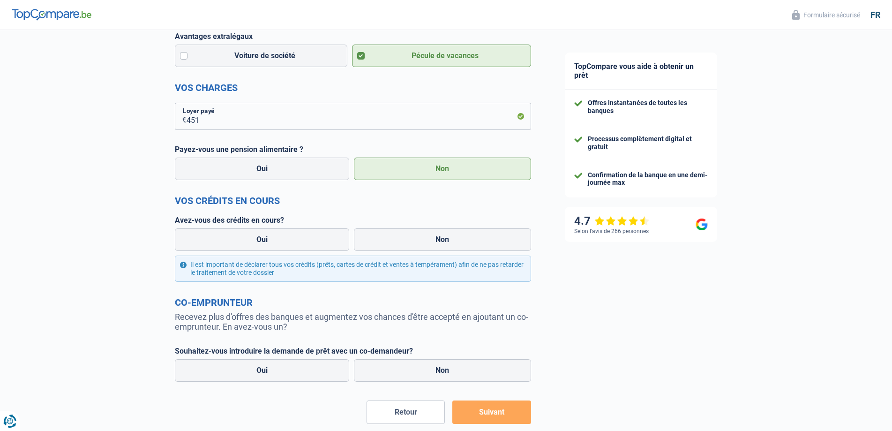
scroll to position [375, 0]
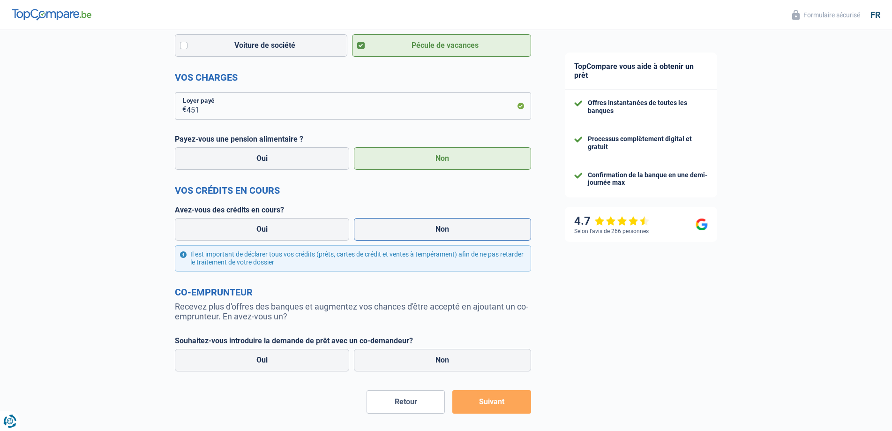
click at [419, 225] on label "Non" at bounding box center [442, 229] width 177 height 22
click at [419, 225] on input "Non" at bounding box center [442, 229] width 177 height 22
radio input "true"
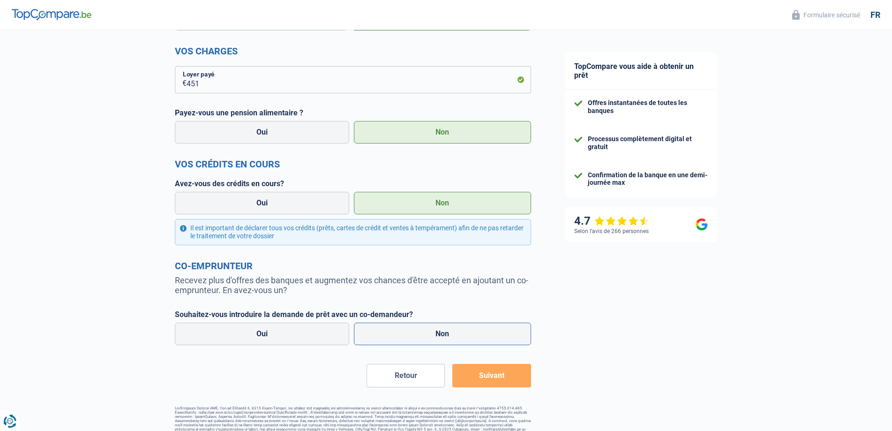
scroll to position [415, 0]
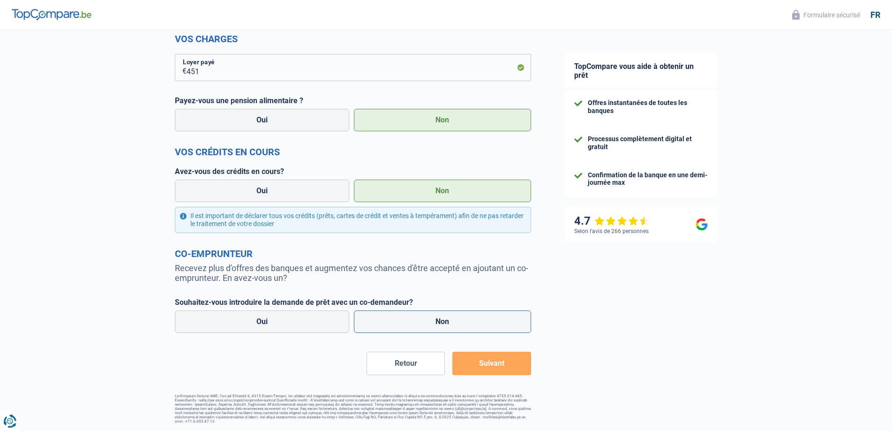
click at [438, 315] on label "Non" at bounding box center [442, 321] width 177 height 22
click at [438, 315] on input "Non" at bounding box center [442, 321] width 177 height 22
radio input "true"
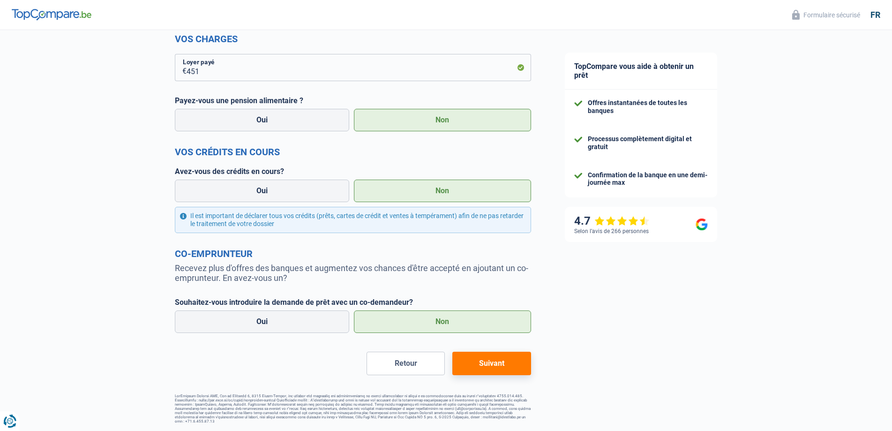
click at [494, 369] on button "Suivant" at bounding box center [491, 363] width 78 height 23
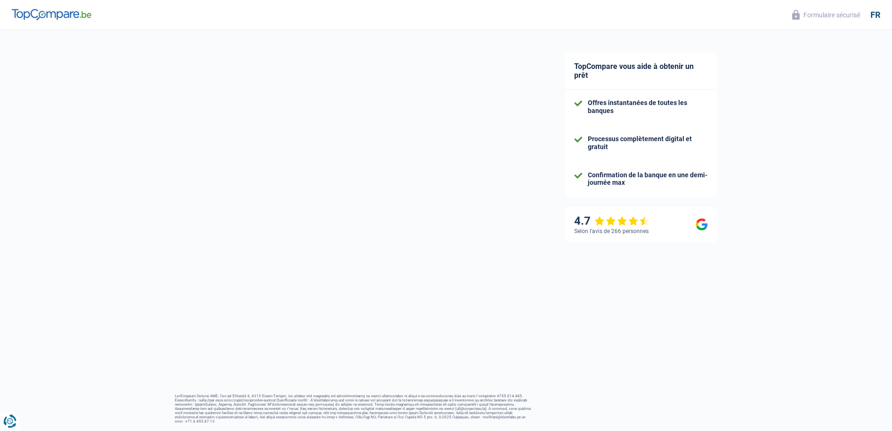
select select "60"
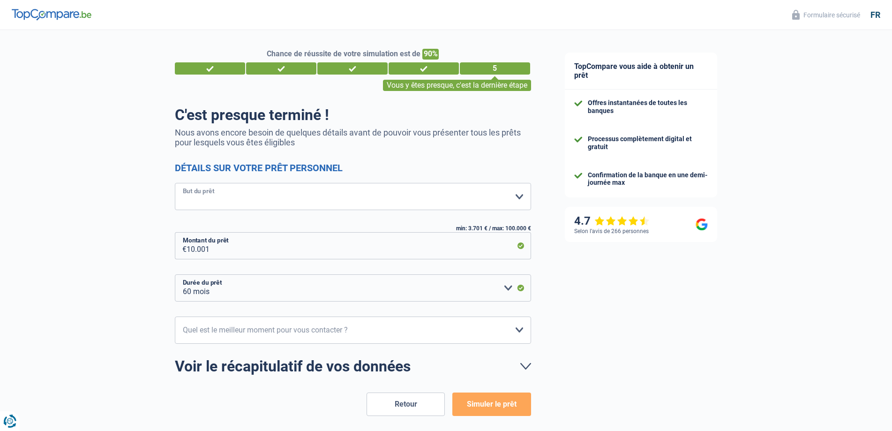
click at [516, 195] on select "Confort maison: meubles, textile, peinture, électroménager, outillage non-profe…" at bounding box center [353, 196] width 356 height 27
select select "household"
click at [175, 184] on select "Confort maison: meubles, textile, peinture, électroménager, outillage non-profe…" at bounding box center [353, 196] width 356 height 27
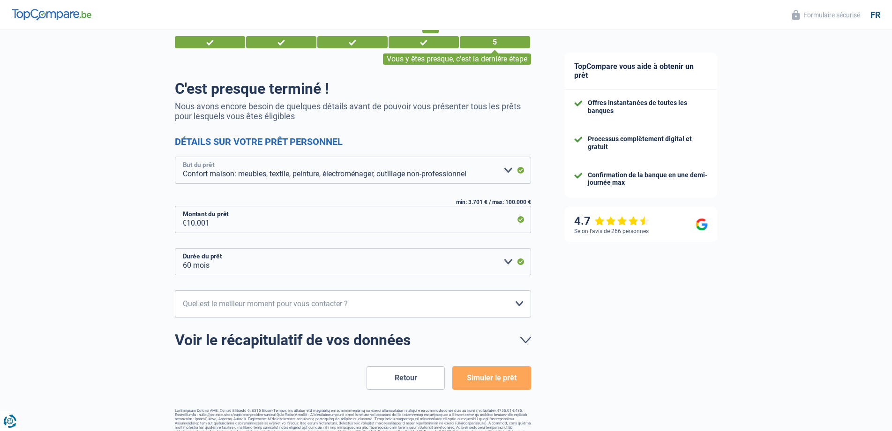
scroll to position [40, 0]
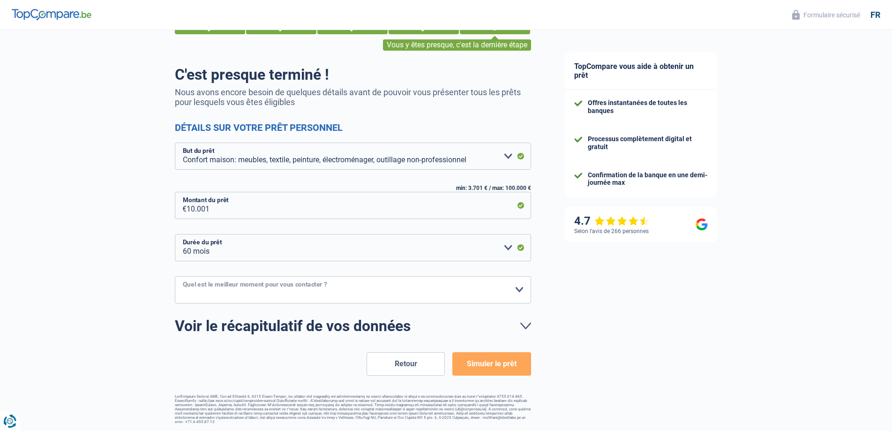
click at [382, 289] on select "10h-12h 12h-14h 14h-16h 16h-18h Veuillez sélectionner une option" at bounding box center [353, 289] width 356 height 27
select select "12-14"
click at [175, 277] on select "10h-12h 12h-14h 14h-16h 16h-18h Veuillez sélectionner une option" at bounding box center [353, 289] width 356 height 27
drag, startPoint x: 488, startPoint y: 360, endPoint x: 504, endPoint y: 363, distance: 16.6
click at [488, 360] on button "Simuler le prêt" at bounding box center [491, 363] width 78 height 23
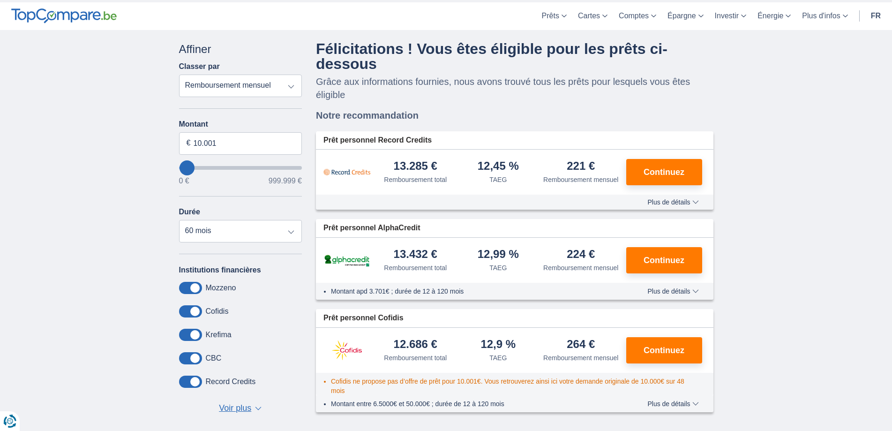
scroll to position [47, 0]
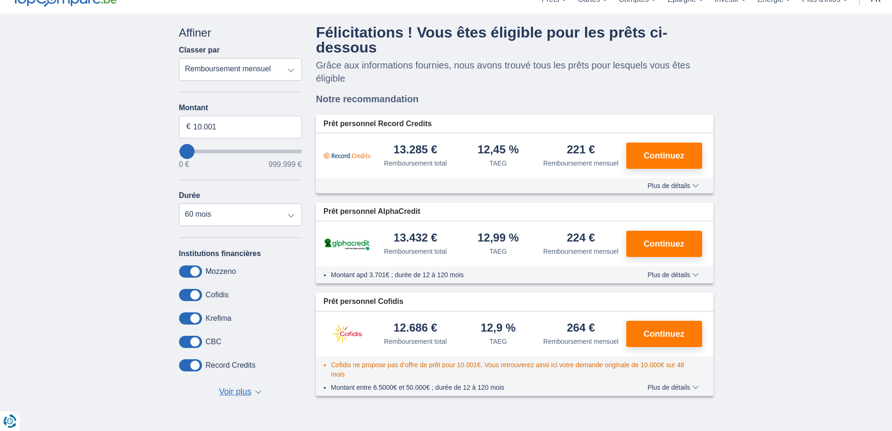
click at [679, 186] on span "Plus de détails" at bounding box center [672, 185] width 51 height 7
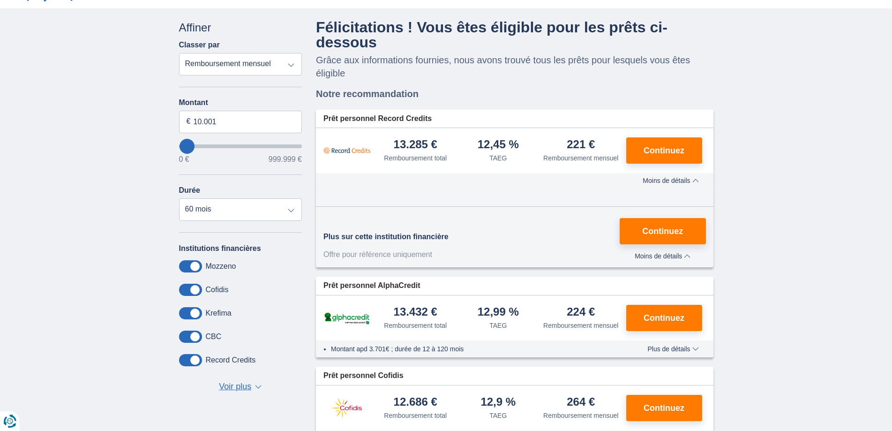
scroll to position [0, 0]
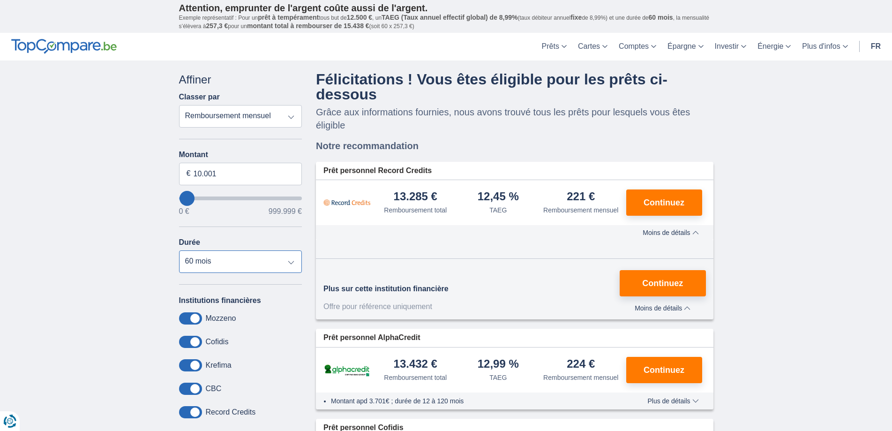
click at [266, 261] on select "12 mois 18 mois 24 mois 30 mois 36 mois 42 mois 48 mois 60 mois" at bounding box center [240, 261] width 123 height 22
click at [179, 250] on select "12 mois 18 mois 24 mois 30 mois 36 mois 42 mois 48 mois 60 mois" at bounding box center [240, 261] width 123 height 22
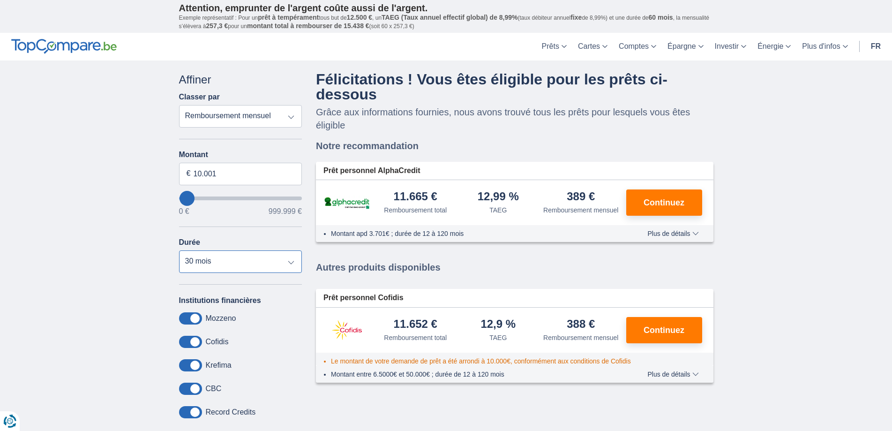
click at [258, 258] on select "12 mois 18 mois 24 mois 30 mois 36 mois 42 mois 48 mois 60 mois" at bounding box center [240, 261] width 123 height 22
select select "42"
click at [179, 250] on select "12 mois 18 mois 24 mois 30 mois 36 mois 42 mois 48 mois 60 mois" at bounding box center [240, 261] width 123 height 22
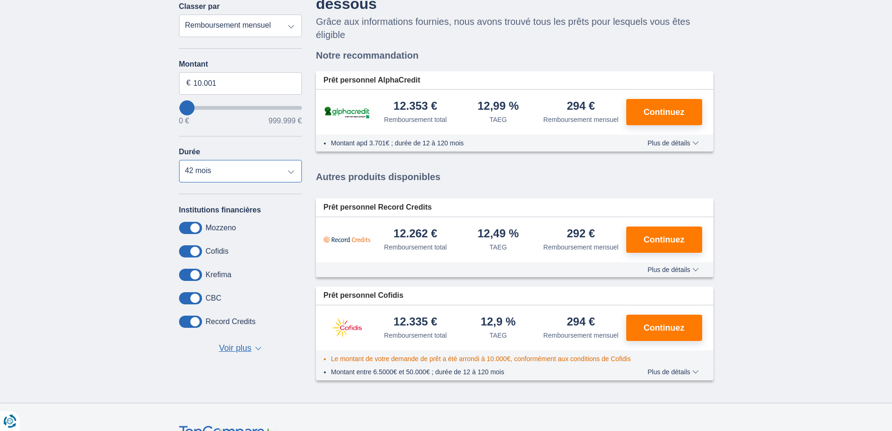
scroll to position [94, 0]
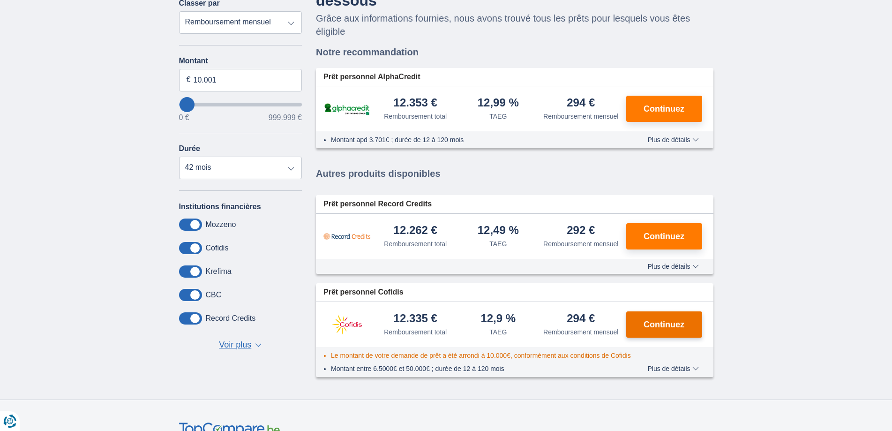
click at [674, 329] on button "Continuez" at bounding box center [664, 324] width 76 height 26
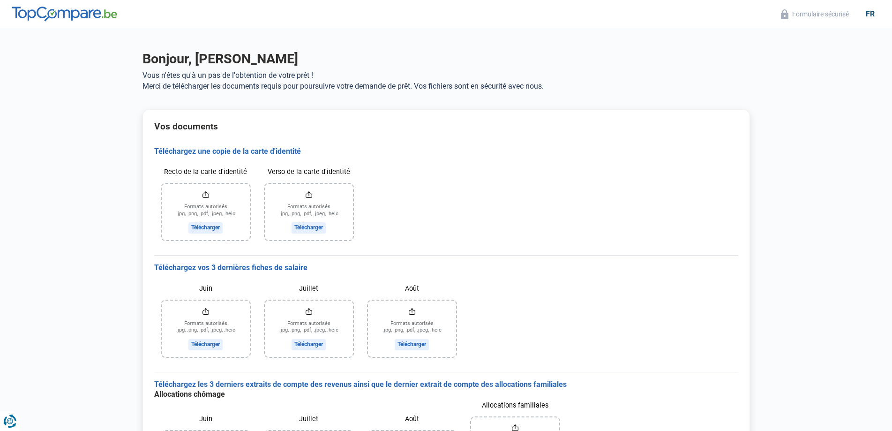
click at [198, 225] on input "Recto de la carte d'identité" at bounding box center [206, 212] width 88 height 56
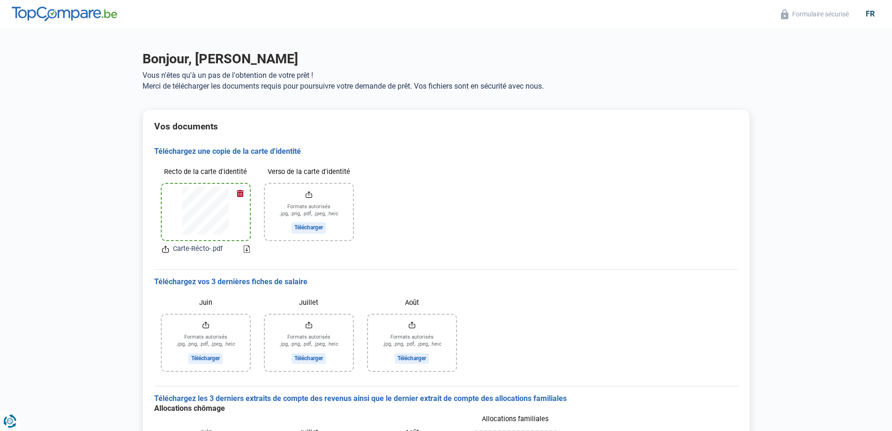
click at [310, 227] on input "Verso de la carte d'identité" at bounding box center [309, 212] width 88 height 56
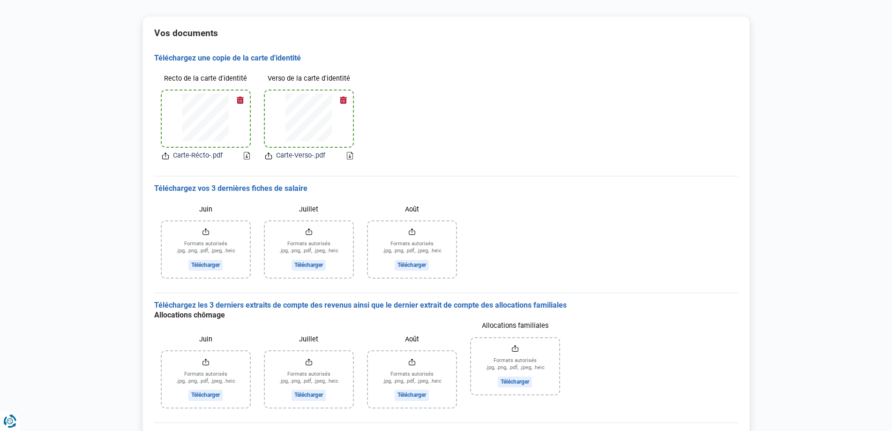
scroll to position [93, 0]
click at [208, 263] on input "Juin" at bounding box center [206, 250] width 88 height 56
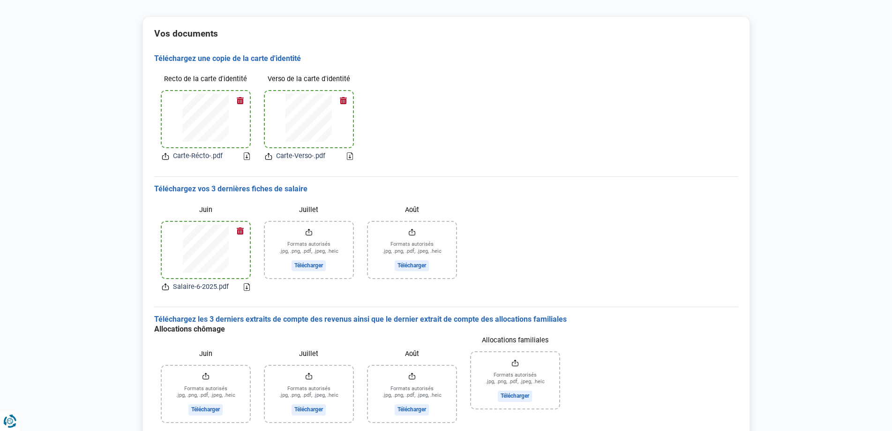
click at [302, 267] on input "Juillet" at bounding box center [309, 250] width 88 height 56
click at [408, 266] on input "Août" at bounding box center [412, 250] width 88 height 56
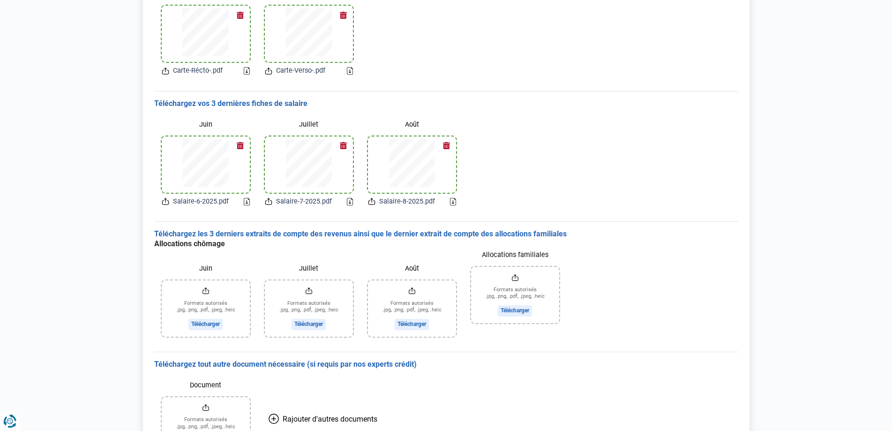
scroll to position [247, 0]
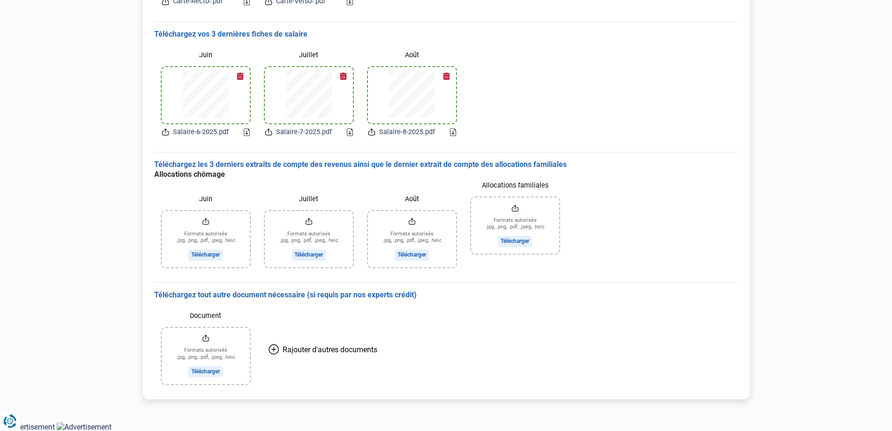
click at [208, 255] on input "Juin" at bounding box center [206, 239] width 88 height 56
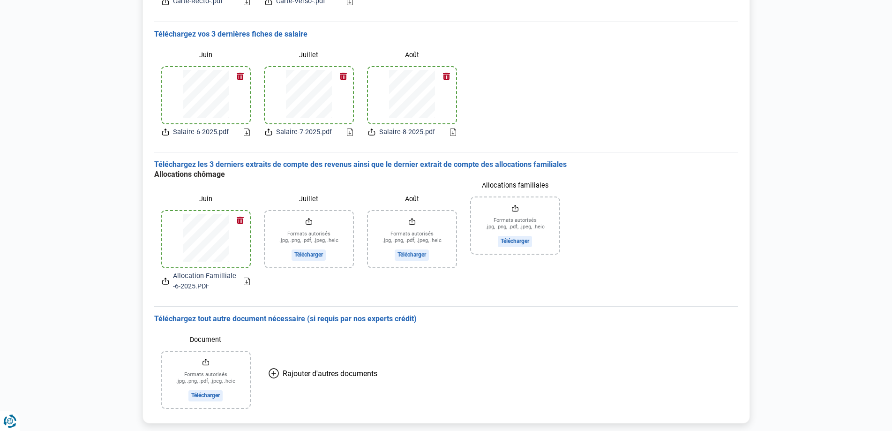
click at [316, 254] on input "Juillet" at bounding box center [309, 239] width 88 height 56
click at [425, 253] on input "Août" at bounding box center [412, 239] width 88 height 56
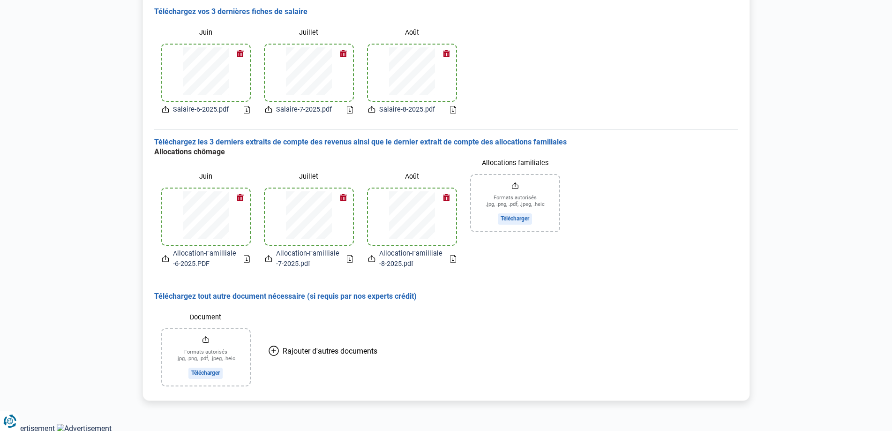
scroll to position [271, 0]
click at [204, 371] on input "Document" at bounding box center [206, 356] width 88 height 56
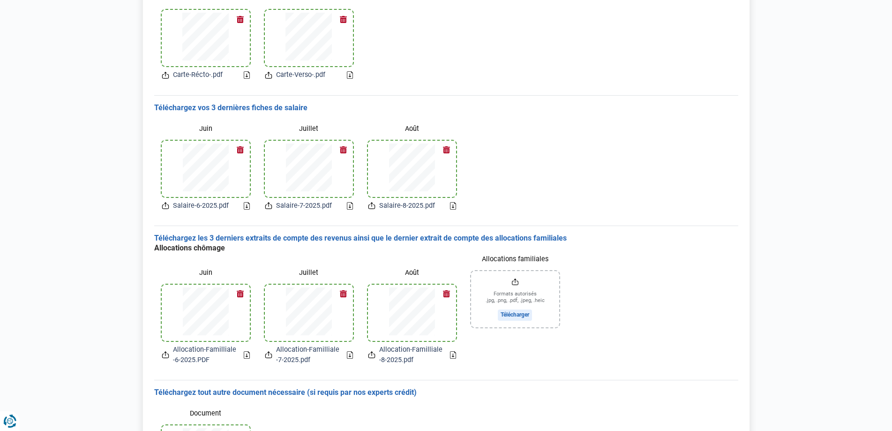
scroll to position [192, 0]
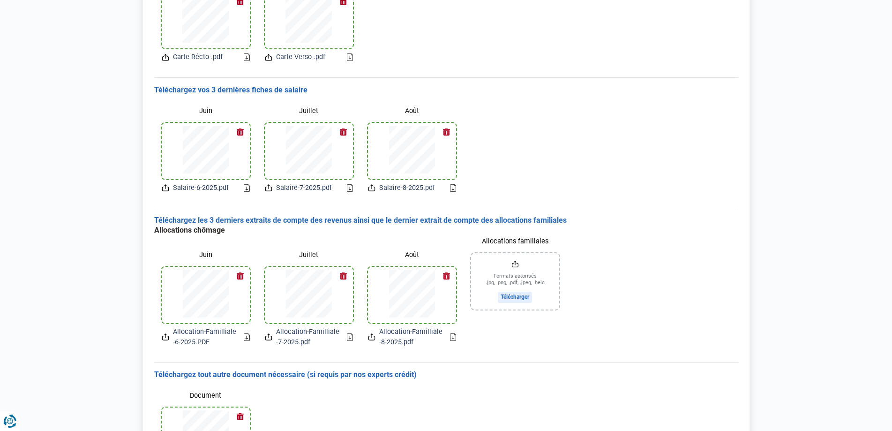
click at [247, 336] on icon at bounding box center [247, 336] width 6 height 7
click at [237, 273] on button "button" at bounding box center [240, 276] width 14 height 14
click at [345, 273] on button "button" at bounding box center [344, 276] width 14 height 14
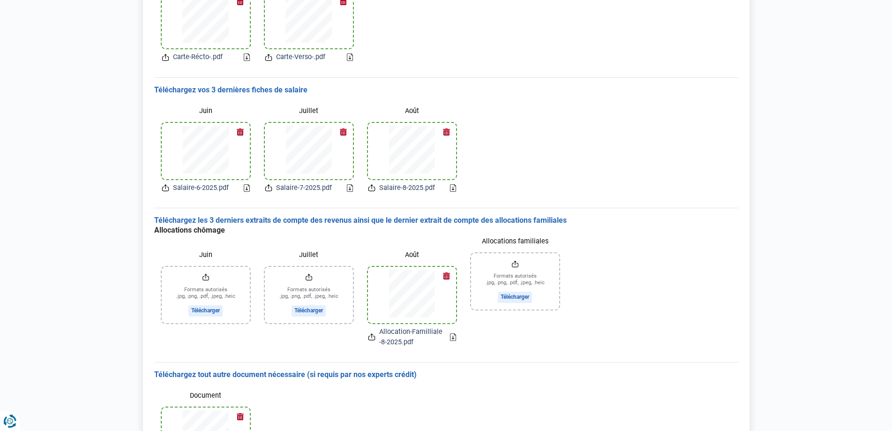
click at [447, 272] on button "button" at bounding box center [447, 276] width 14 height 14
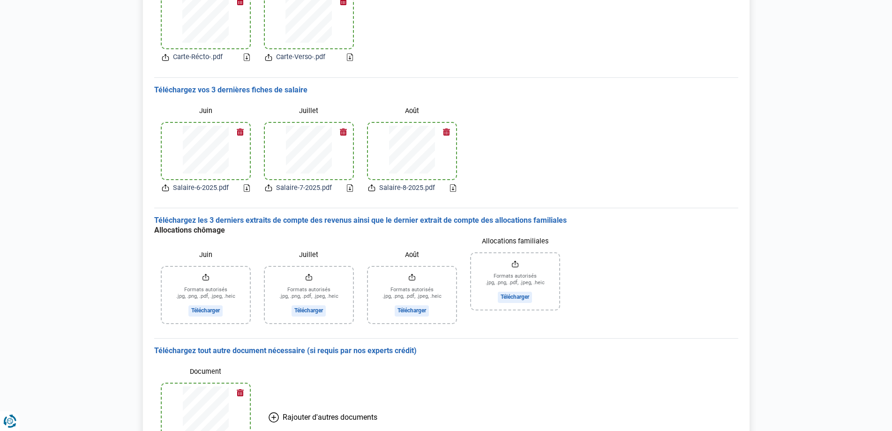
click at [206, 307] on input "Juin" at bounding box center [206, 295] width 88 height 56
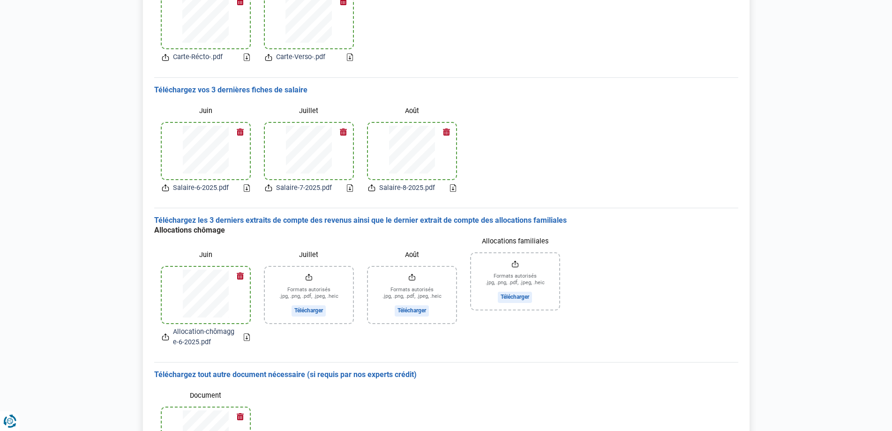
click at [315, 311] on input "Juillet" at bounding box center [309, 295] width 88 height 56
click at [412, 307] on input "Août" at bounding box center [412, 295] width 88 height 56
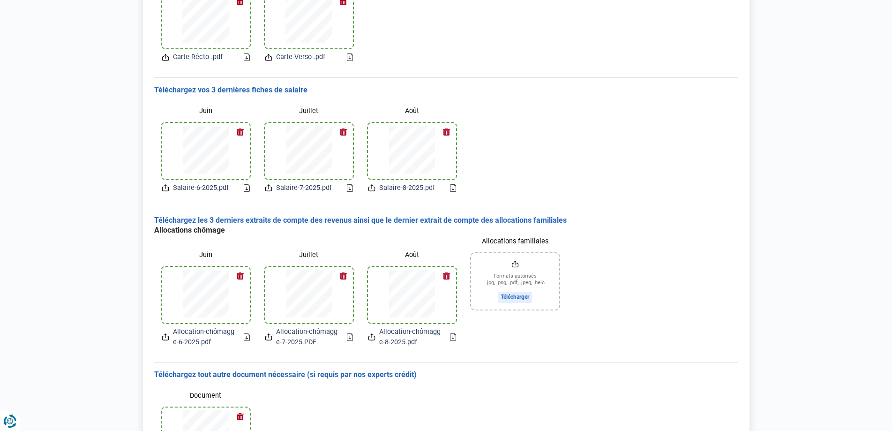
click at [511, 298] on input "Allocations familiales" at bounding box center [515, 281] width 88 height 56
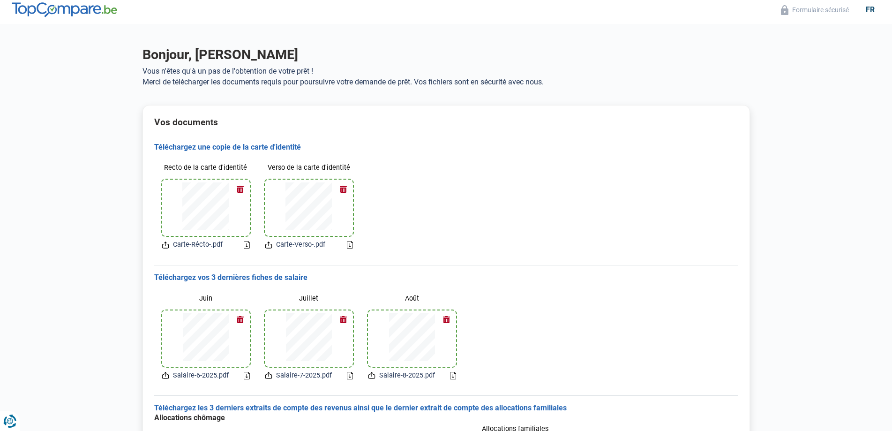
scroll to position [0, 0]
